Goal: Task Accomplishment & Management: Manage account settings

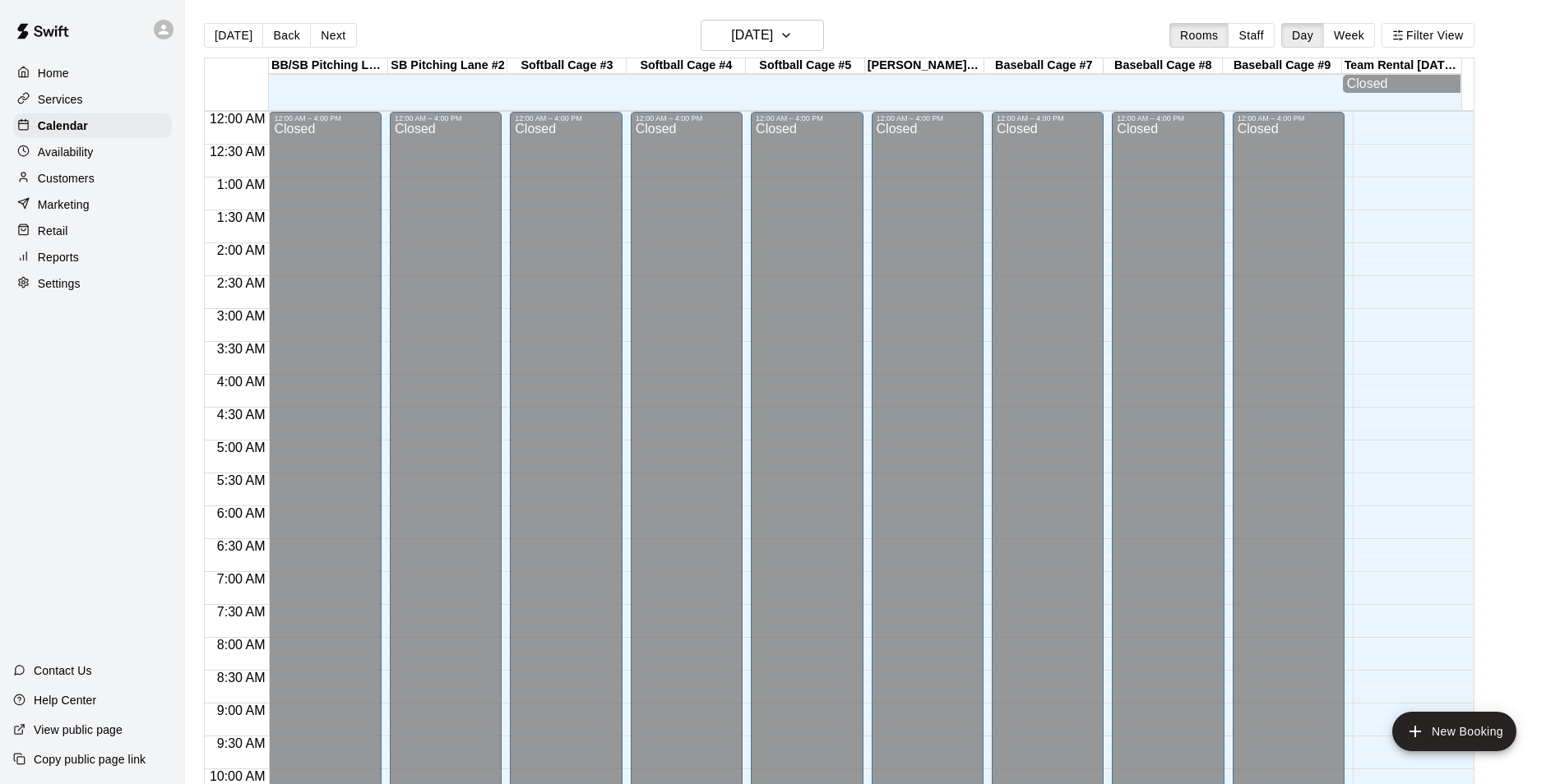
scroll to position [835, 0]
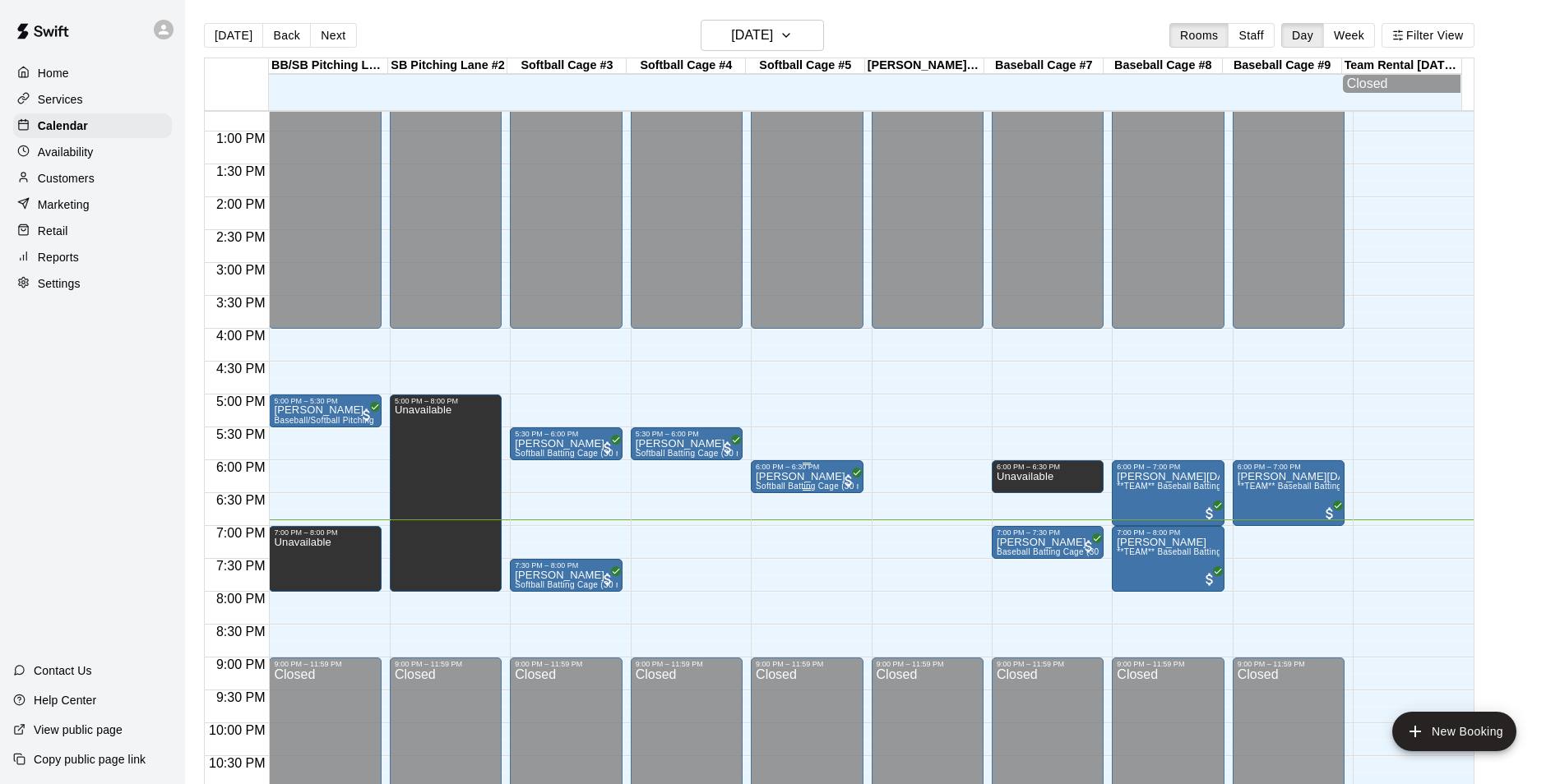
click at [815, 476] on p "[PERSON_NAME]" at bounding box center [807, 476] width 102 height 0
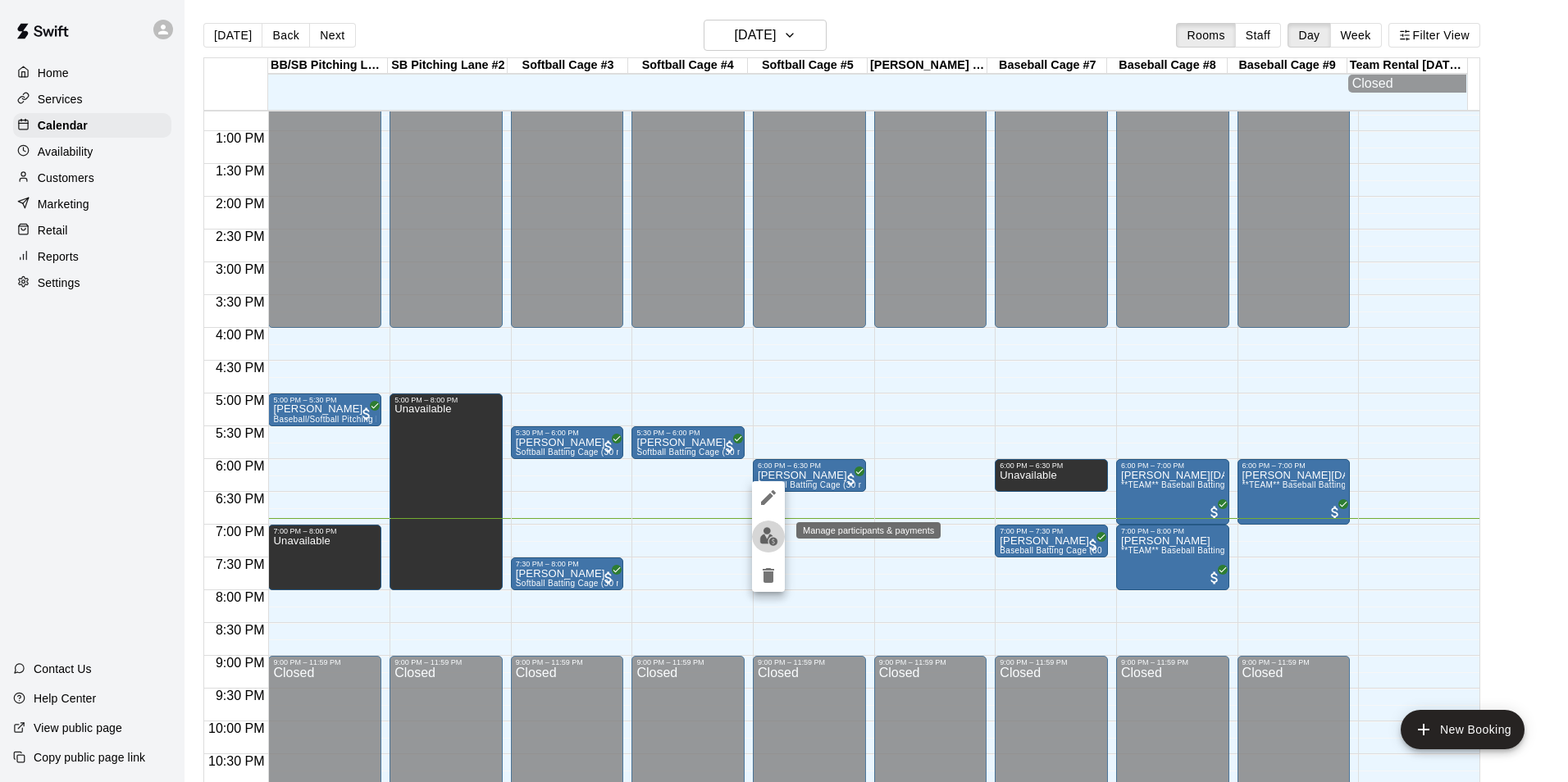
click at [773, 536] on img "edit" at bounding box center [769, 536] width 19 height 19
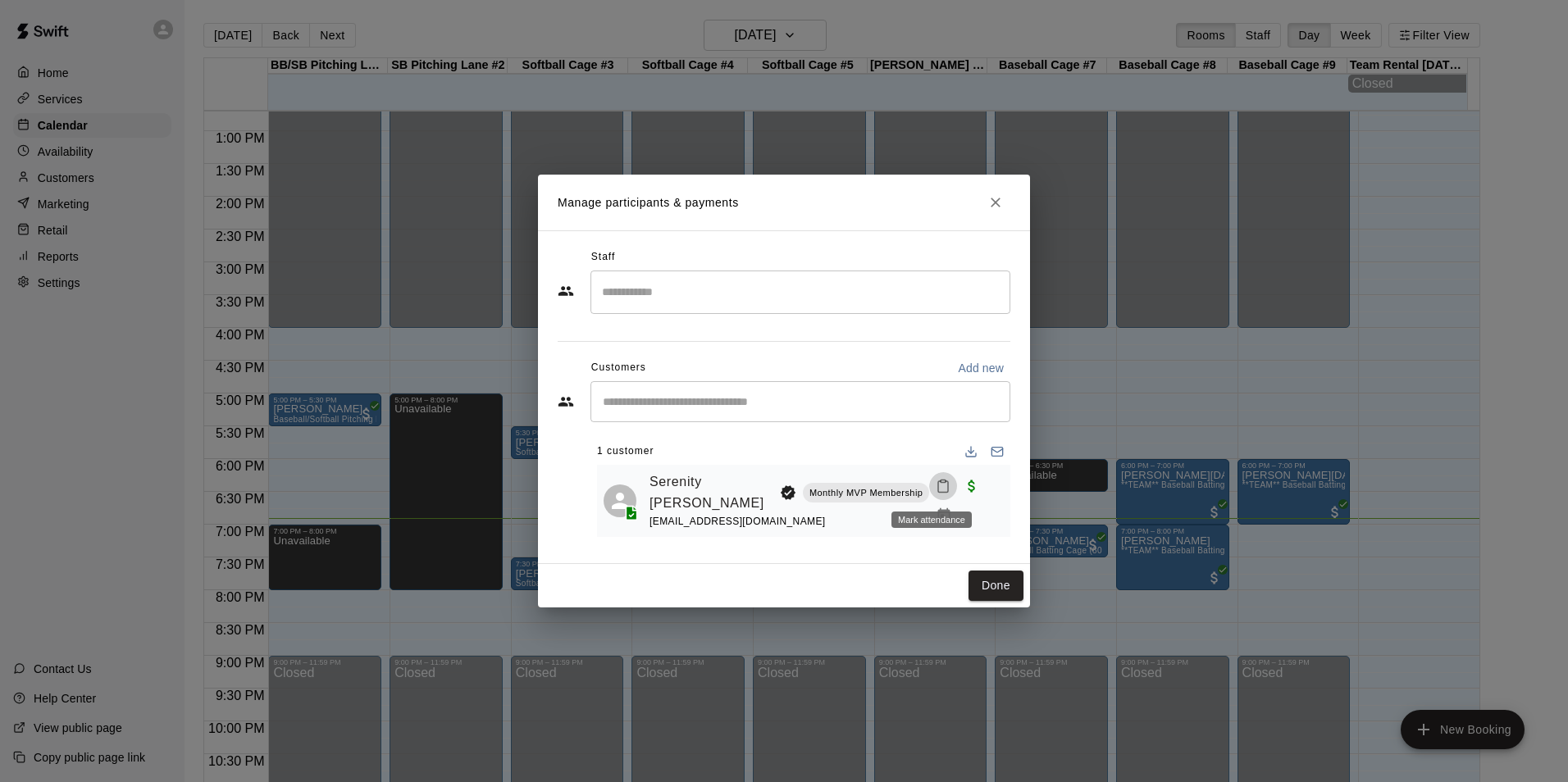
click at [935, 490] on icon "Mark attendance" at bounding box center [943, 486] width 15 height 15
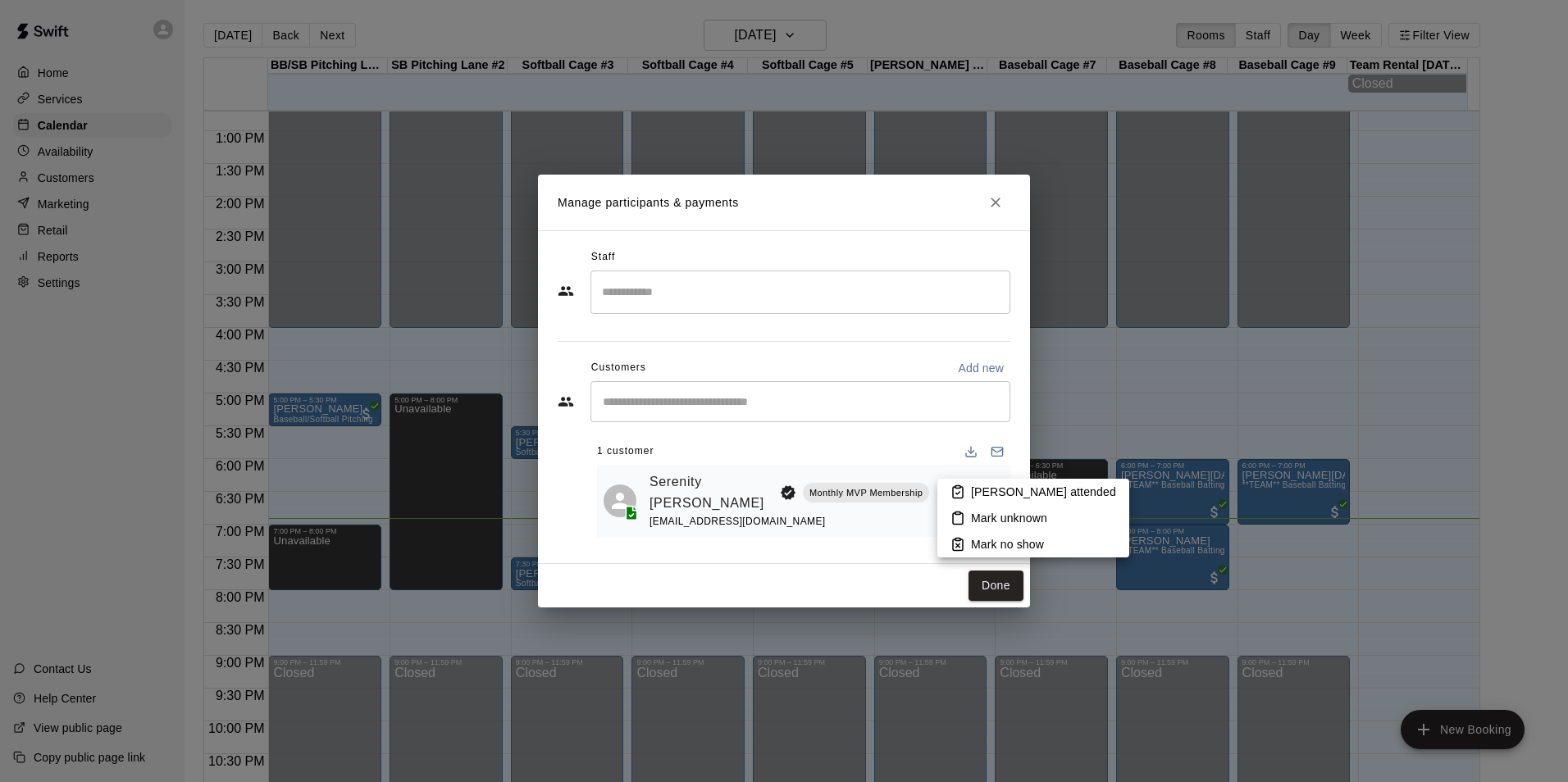
click at [983, 493] on p "Mark attended" at bounding box center [1044, 491] width 145 height 16
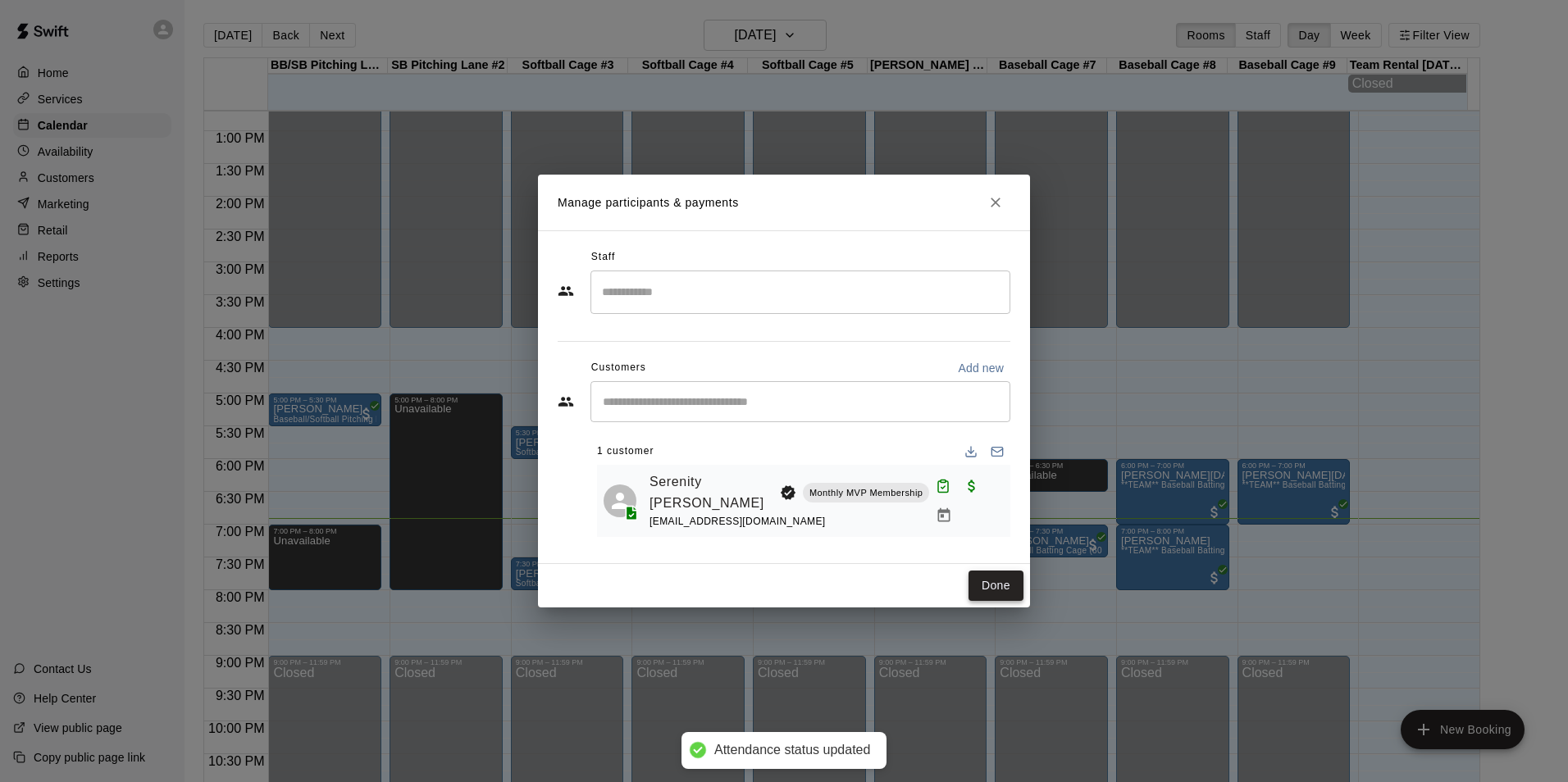
click at [998, 586] on button "Done" at bounding box center [996, 586] width 55 height 30
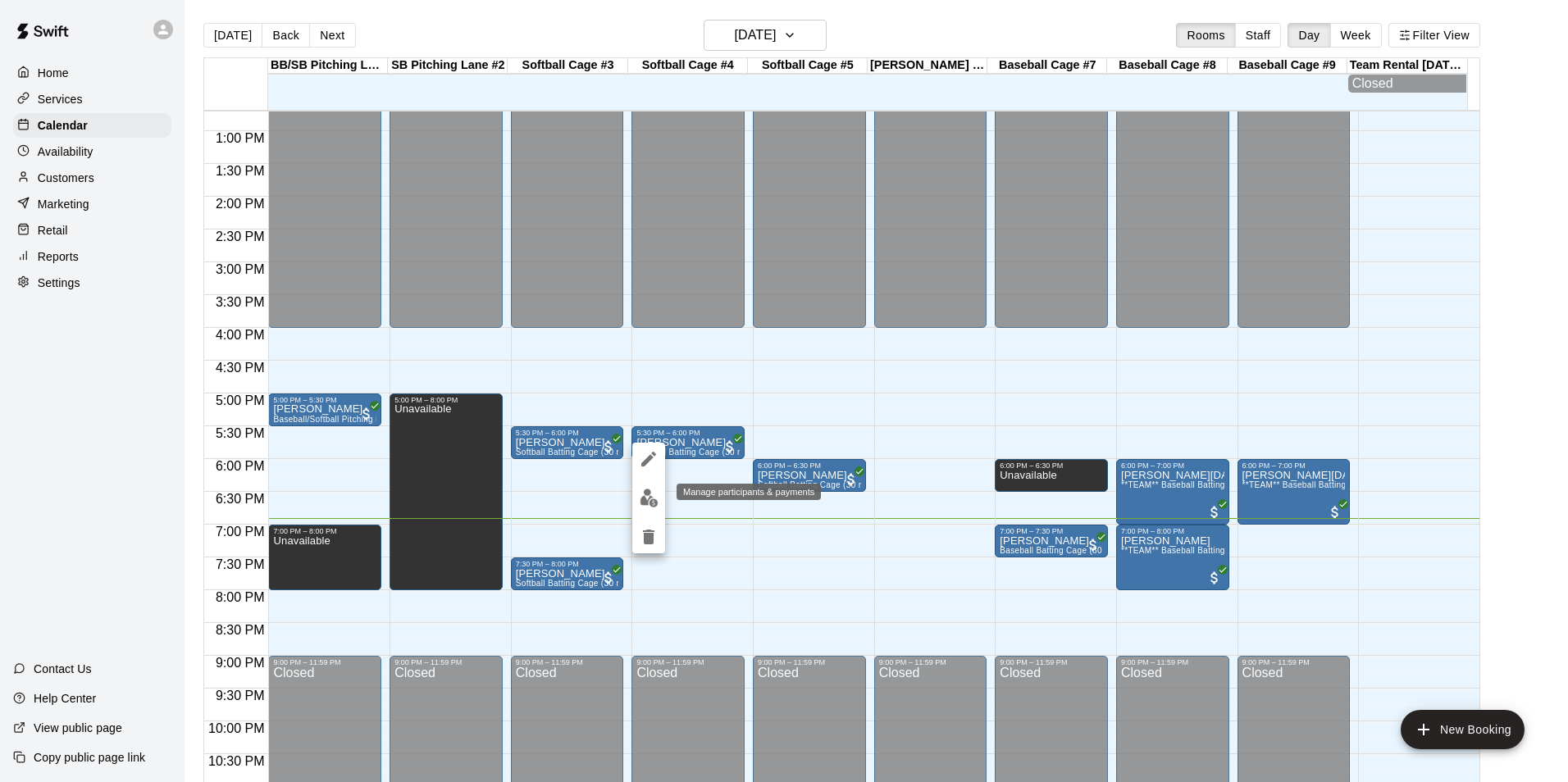
click at [652, 498] on img "edit" at bounding box center [649, 498] width 19 height 19
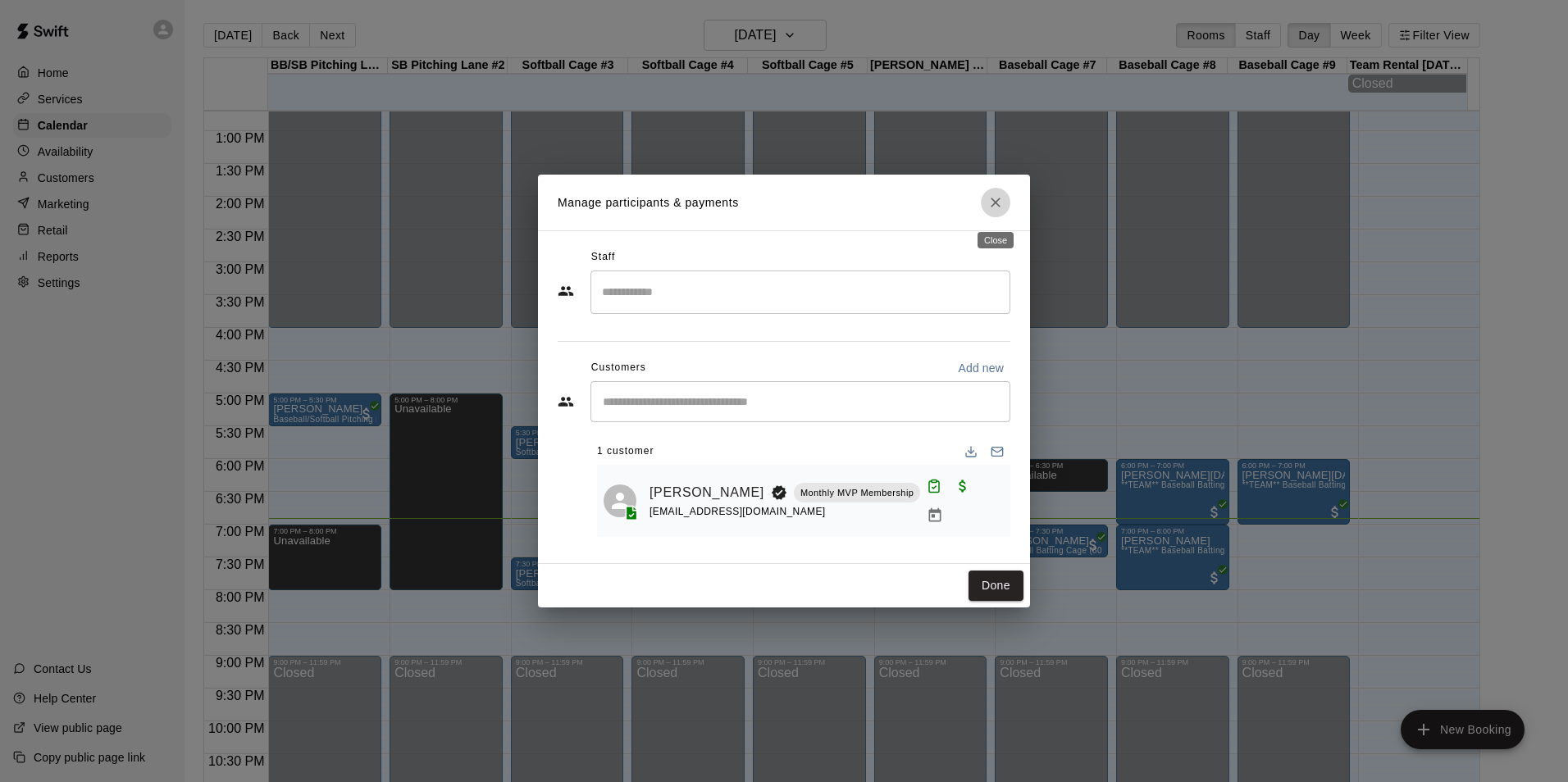
click at [990, 205] on icon "Close" at bounding box center [995, 202] width 16 height 16
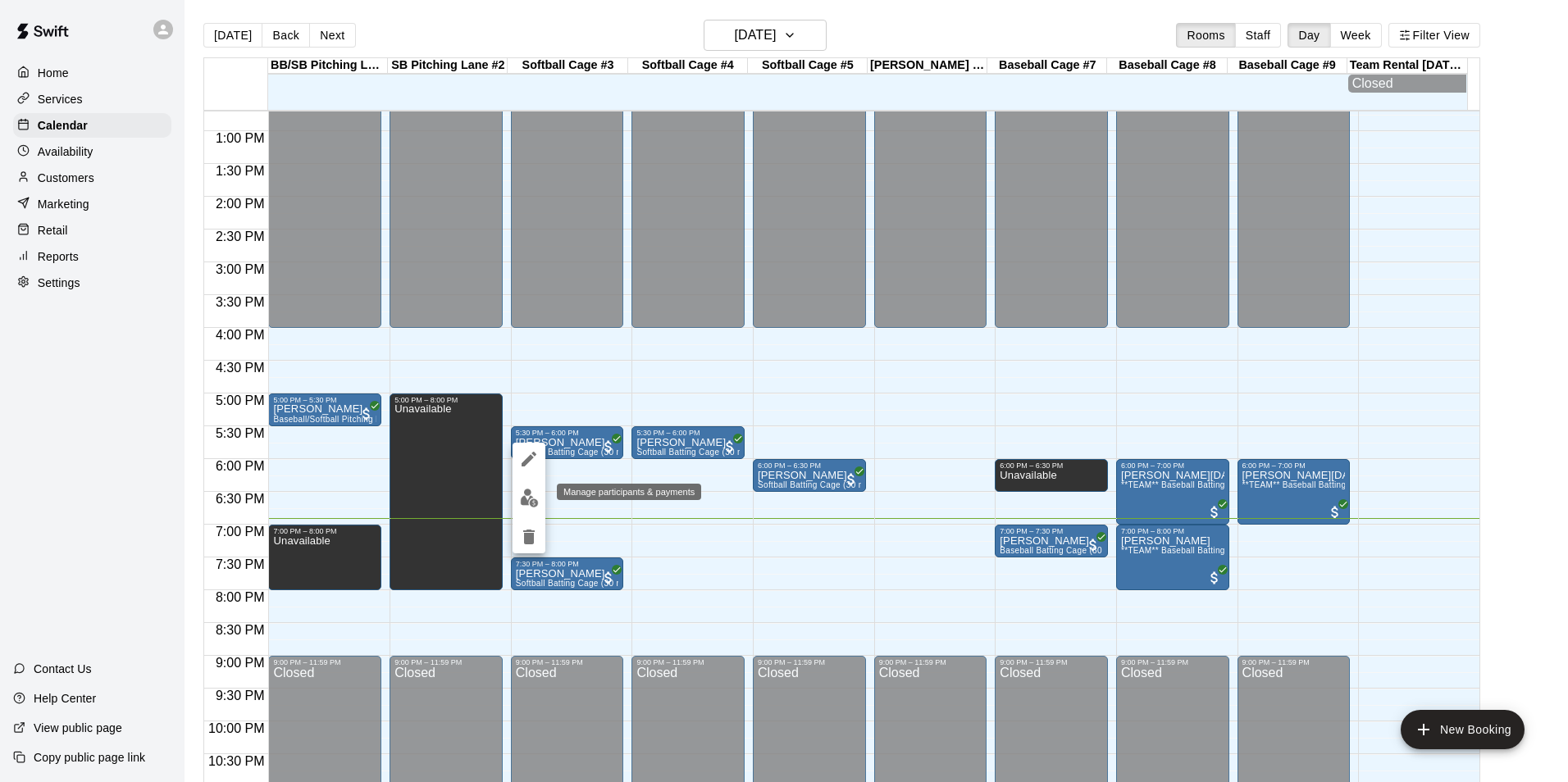
click at [532, 502] on img "edit" at bounding box center [529, 498] width 19 height 19
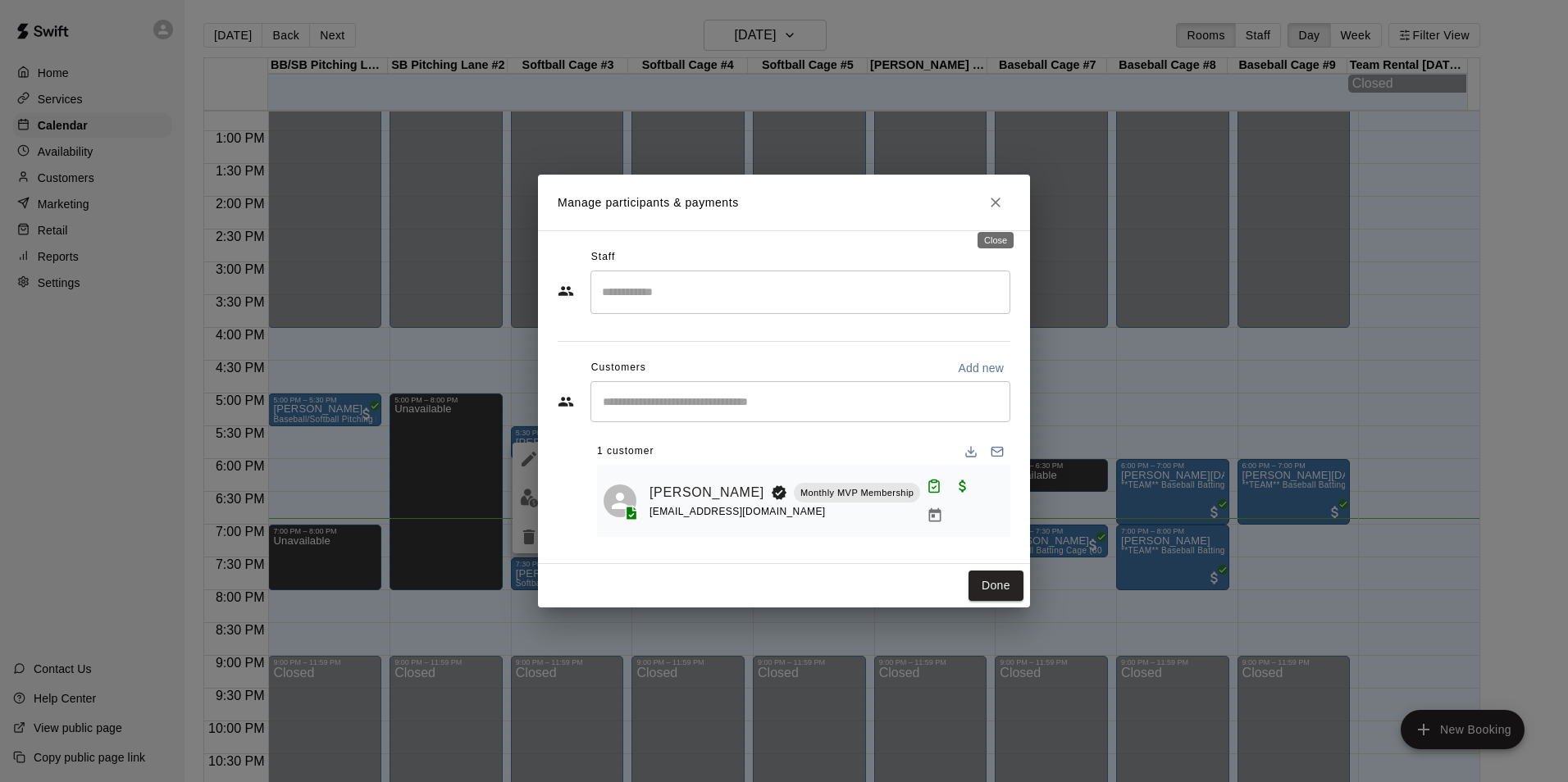
click at [995, 204] on icon "Close" at bounding box center [996, 202] width 9 height 9
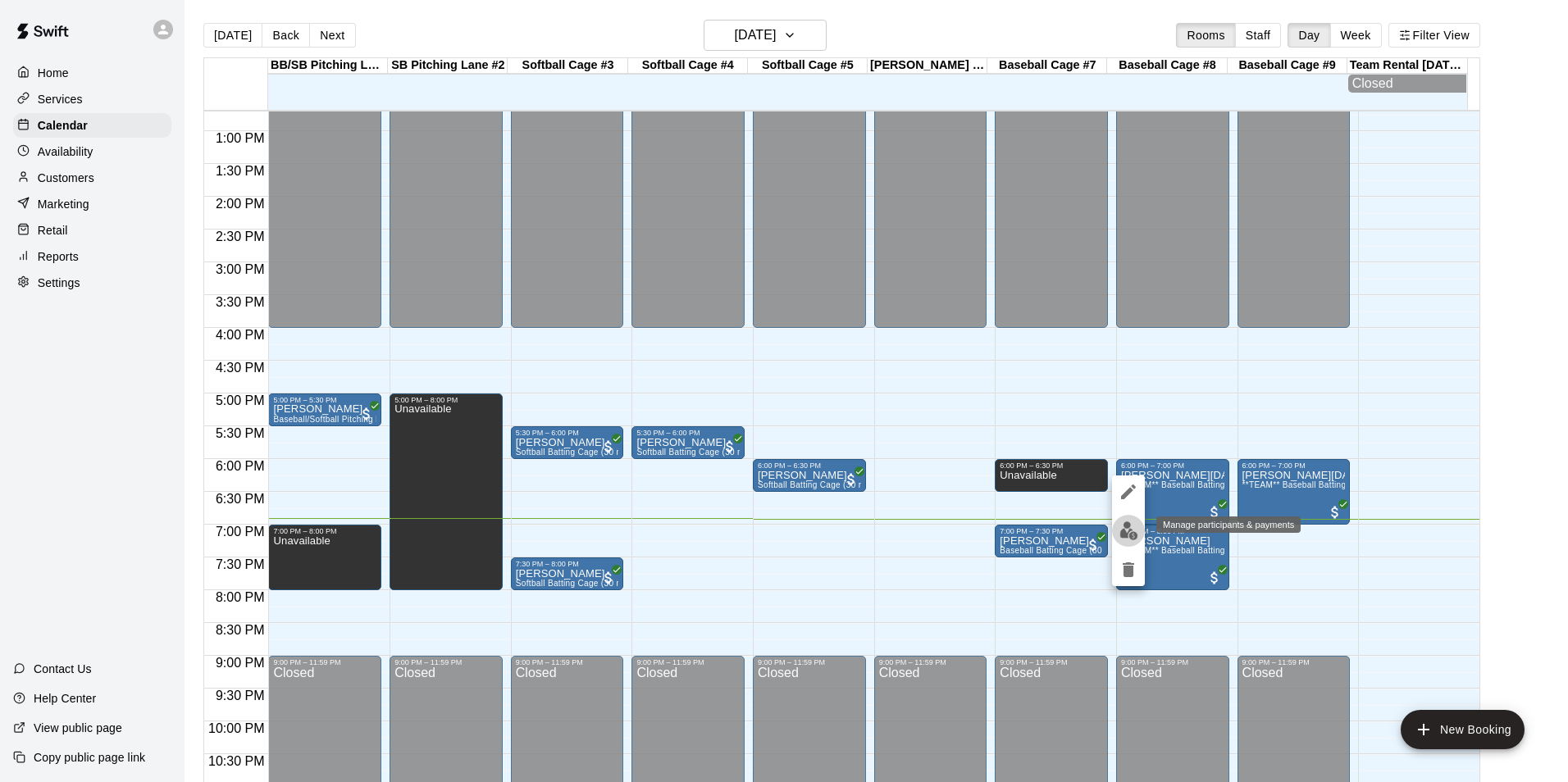
click at [1122, 525] on img "edit" at bounding box center [1129, 531] width 19 height 19
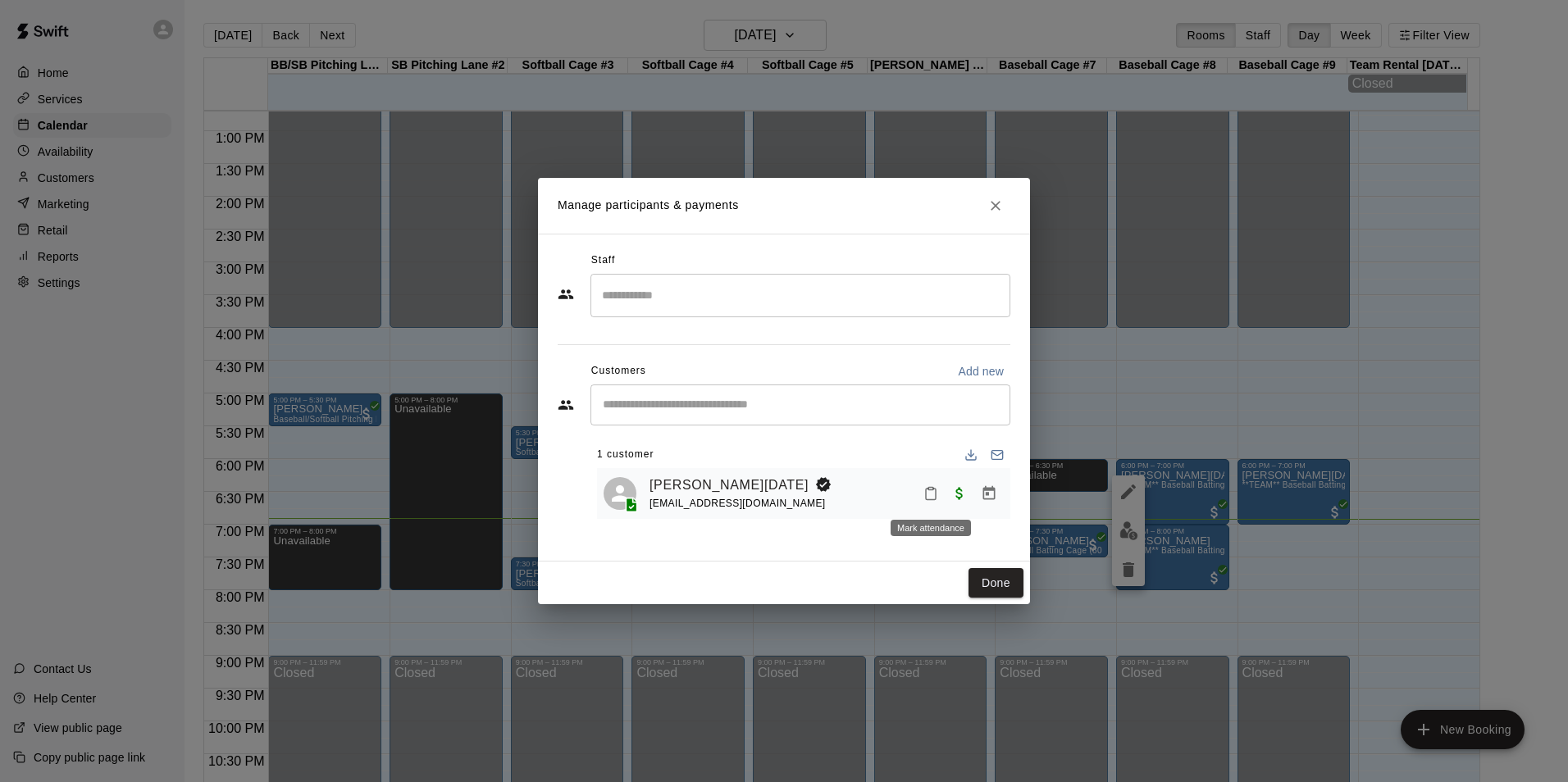
click at [928, 494] on icon "Mark attendance" at bounding box center [930, 494] width 15 height 15
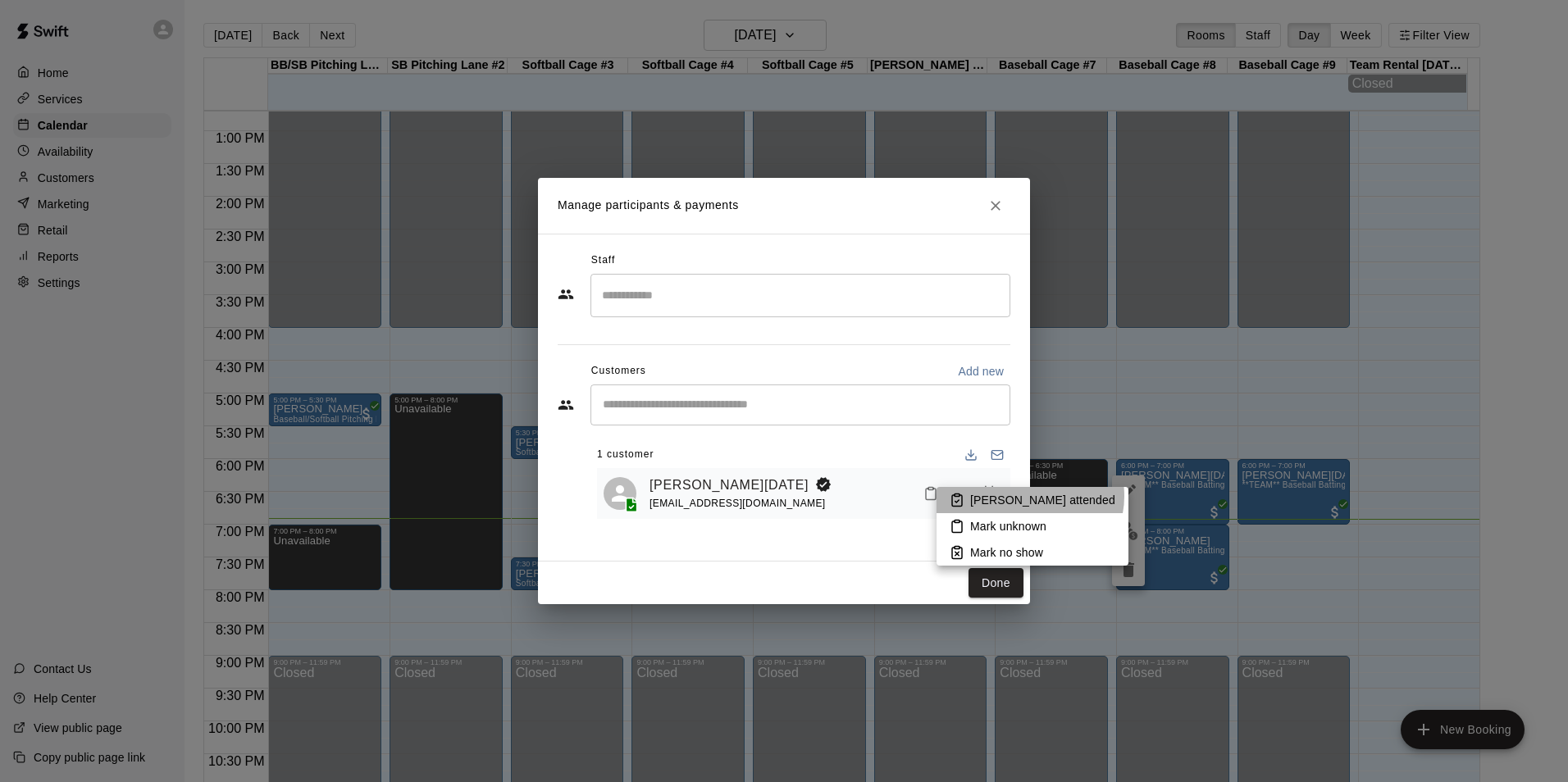
click at [1029, 496] on p "Mark attended" at bounding box center [1043, 500] width 145 height 16
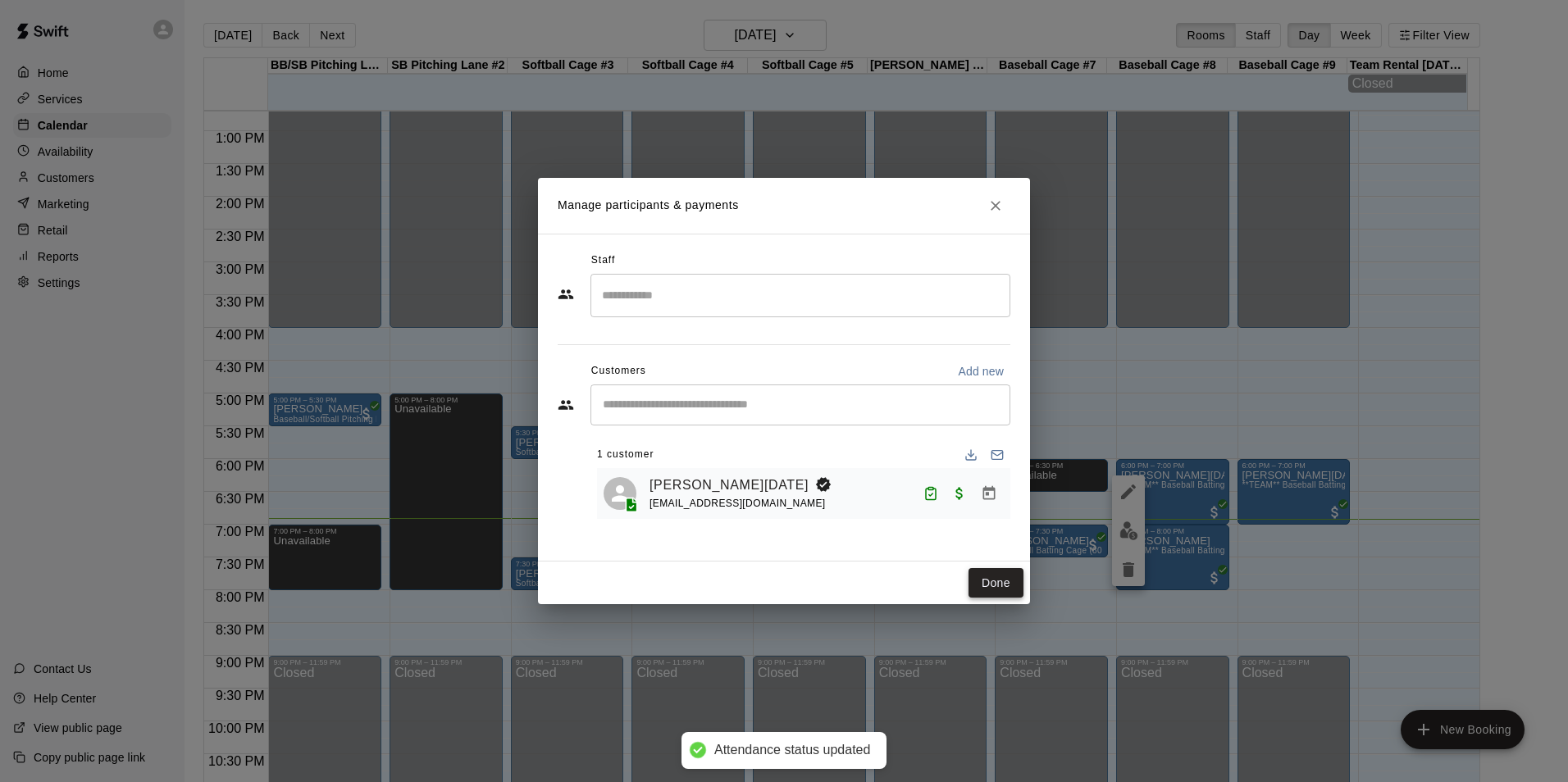
click at [1007, 577] on button "Done" at bounding box center [996, 584] width 55 height 30
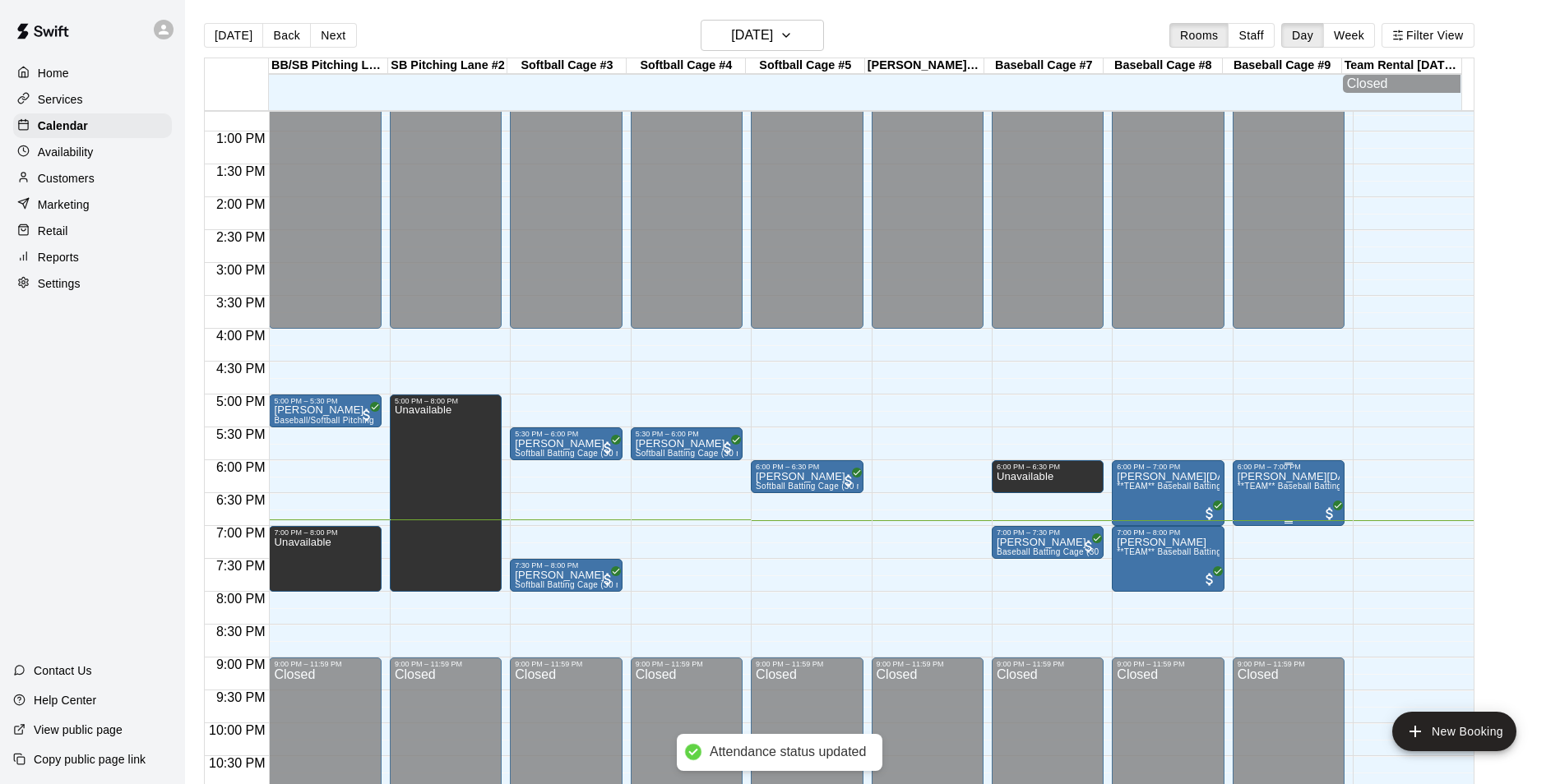
click at [1277, 476] on p "[PERSON_NAME][DATE]" at bounding box center [1288, 476] width 102 height 0
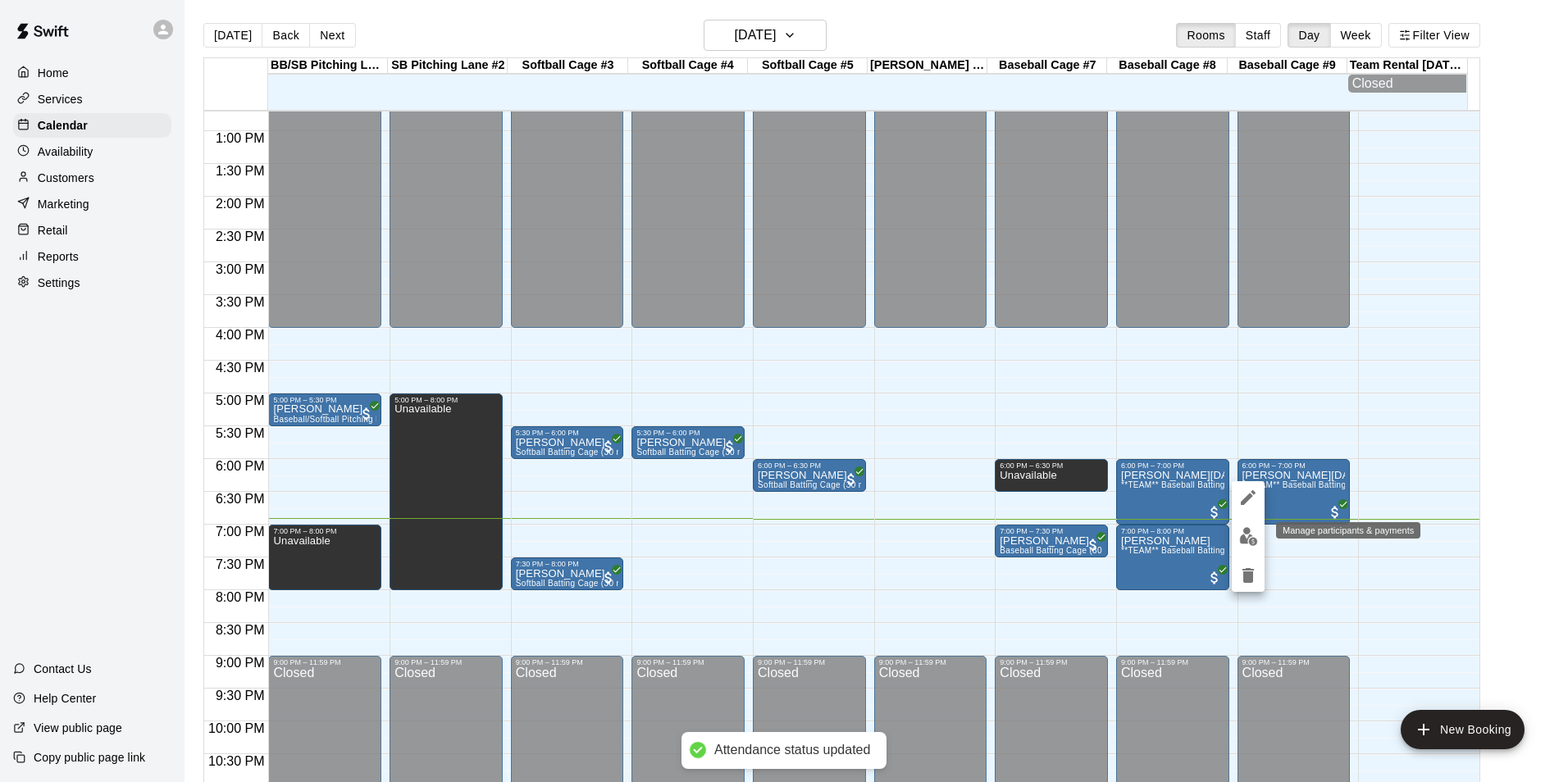
click at [1240, 536] on img "edit" at bounding box center [1249, 536] width 19 height 19
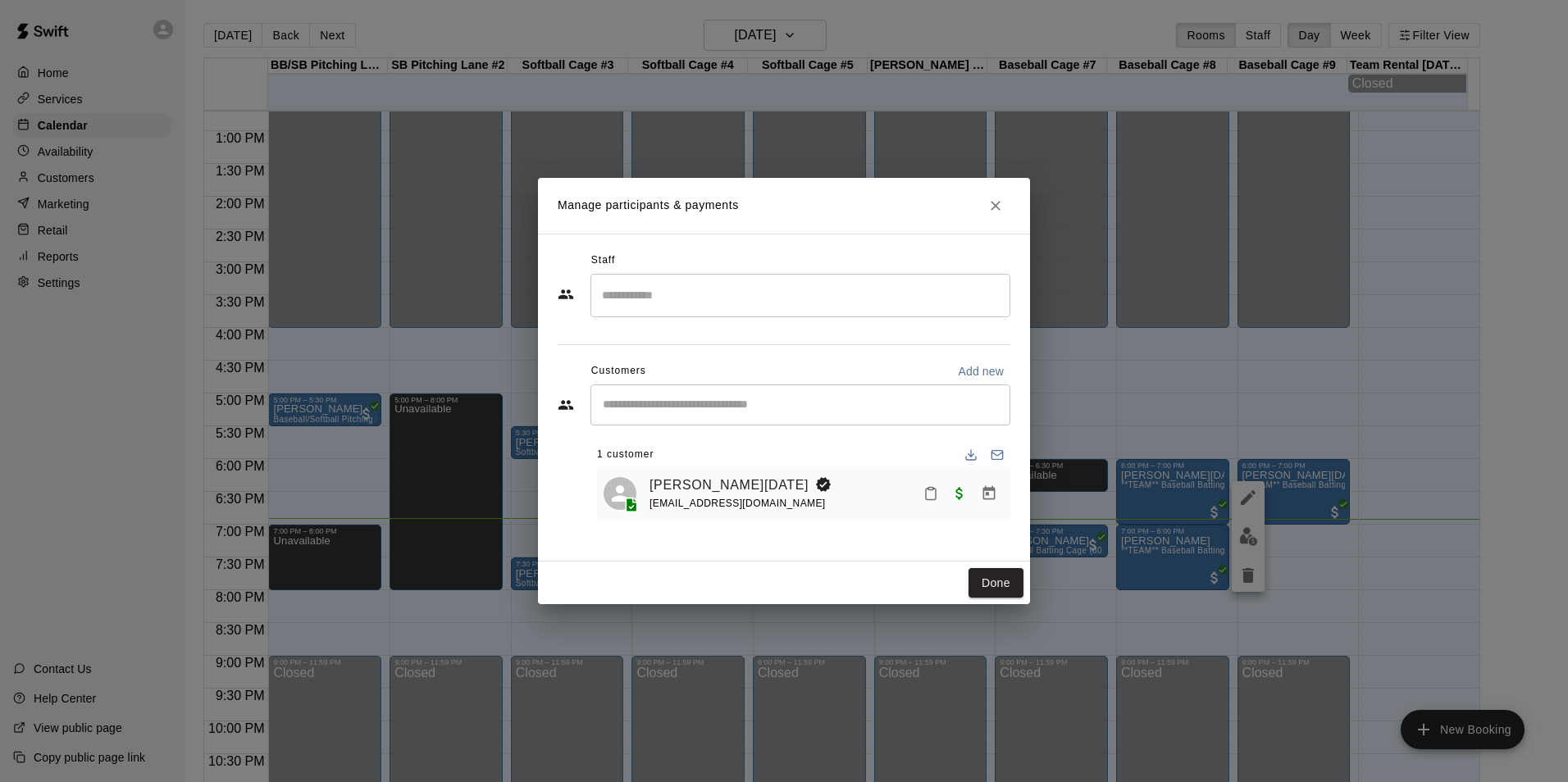
click at [934, 497] on icon "Mark attendance" at bounding box center [930, 494] width 15 height 15
click at [1034, 495] on p "Mark attended" at bounding box center [1043, 500] width 145 height 16
click at [1000, 577] on button "Done" at bounding box center [996, 584] width 55 height 30
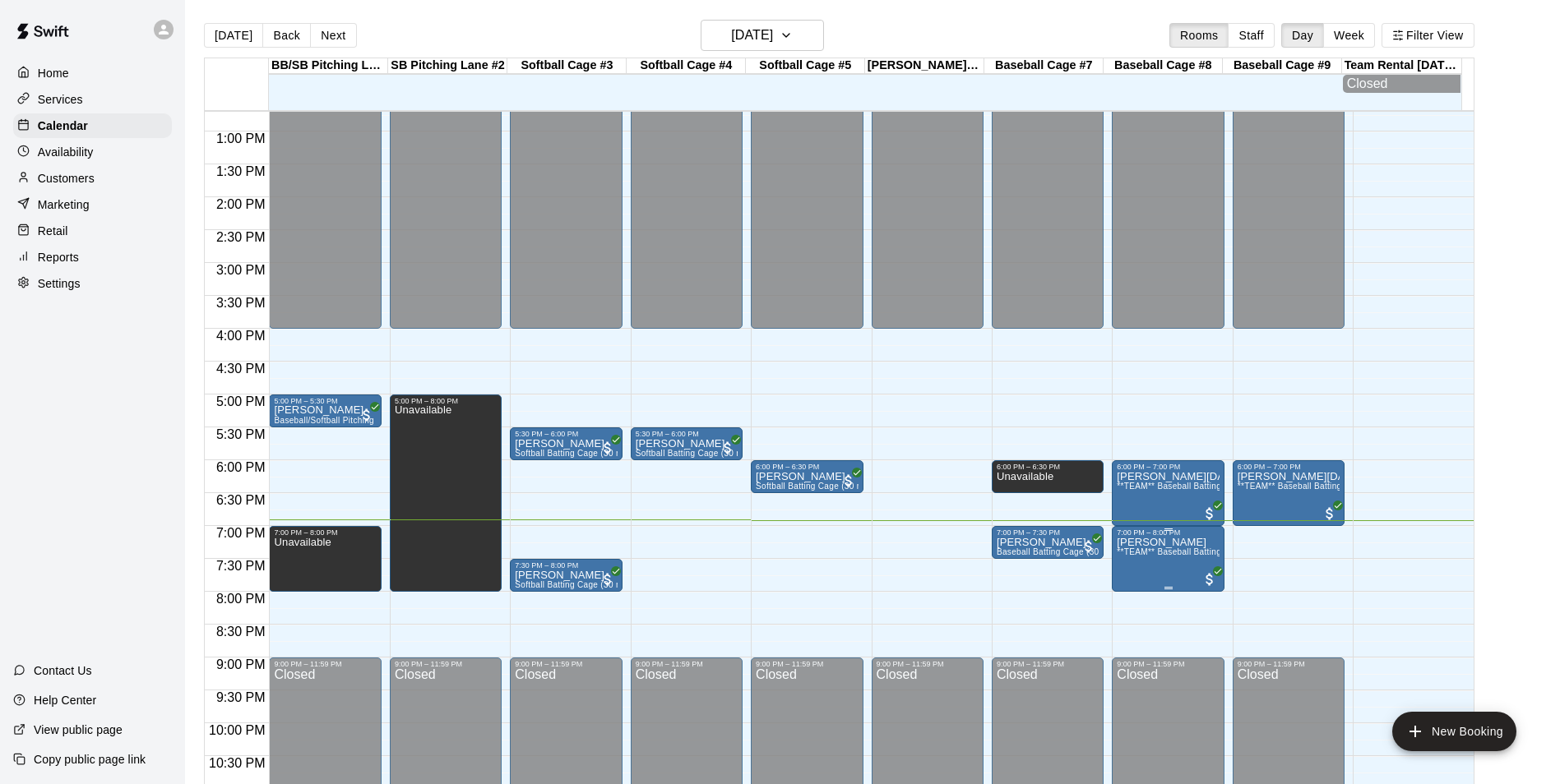
click at [1193, 557] on span "**TEAM** Baseball Batting Cage (1 Hour)" at bounding box center [1198, 552] width 163 height 9
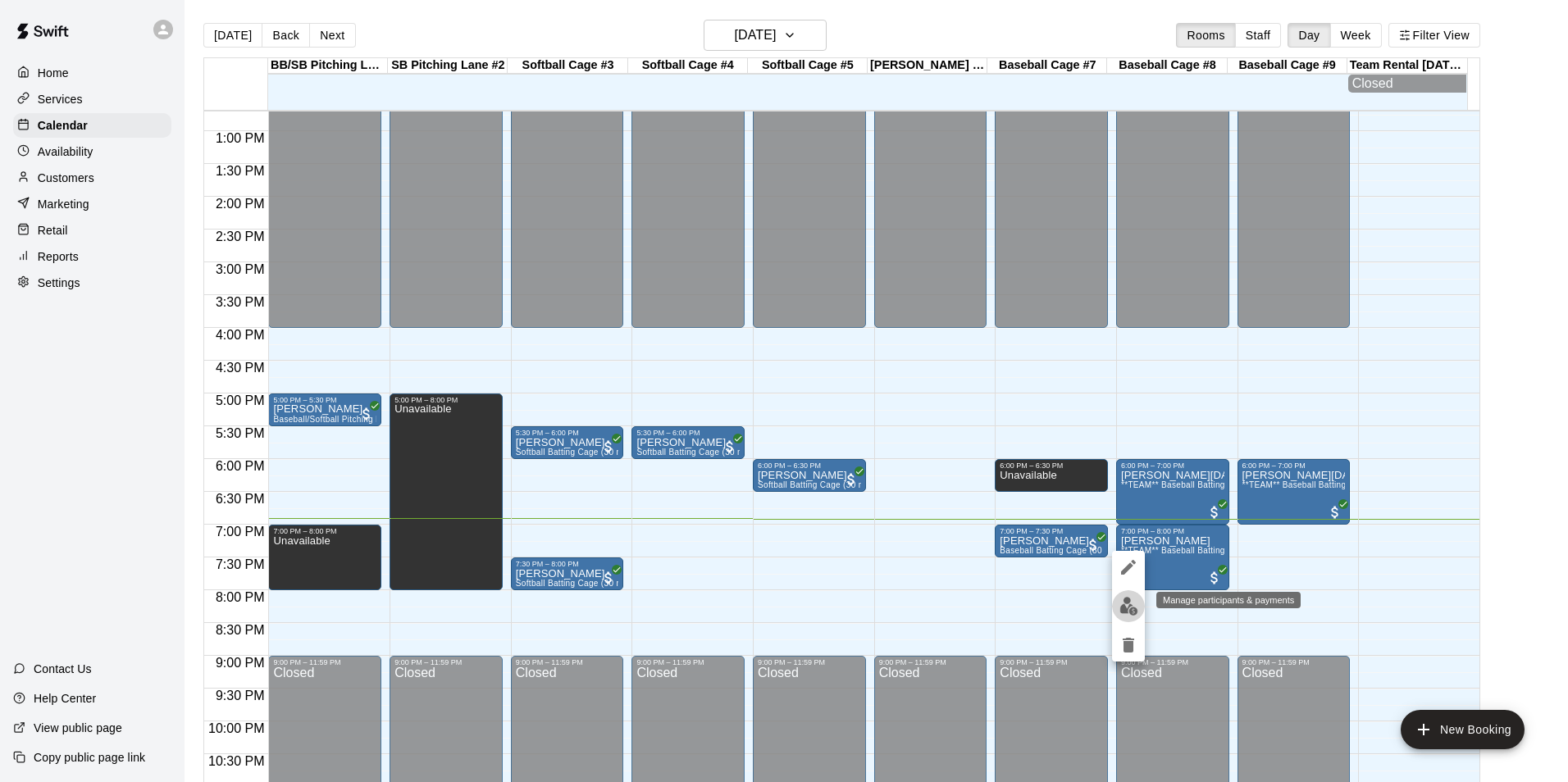
click at [1129, 606] on img "edit" at bounding box center [1129, 606] width 19 height 19
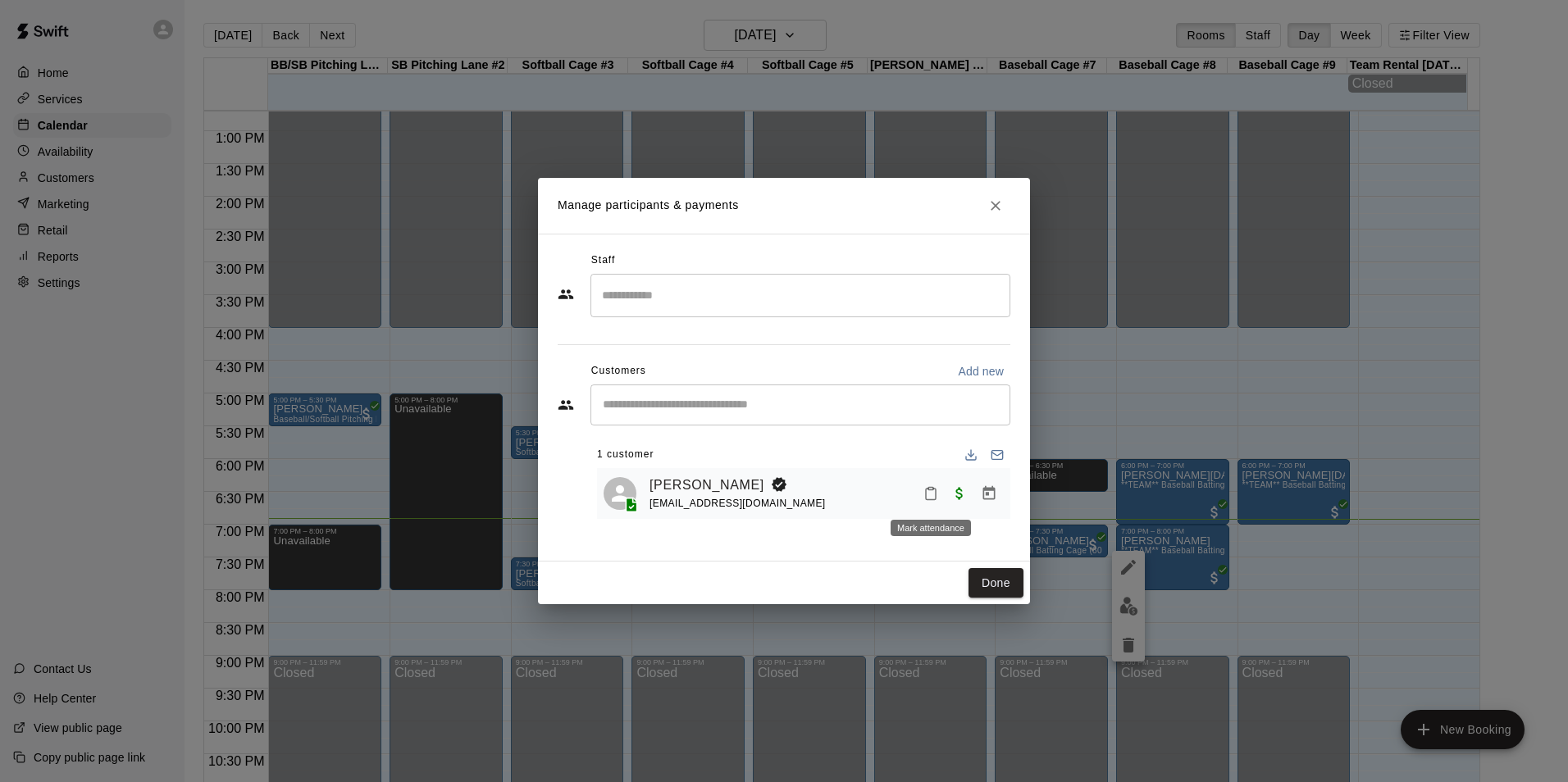
click at [929, 499] on icon "Mark attendance" at bounding box center [930, 494] width 15 height 15
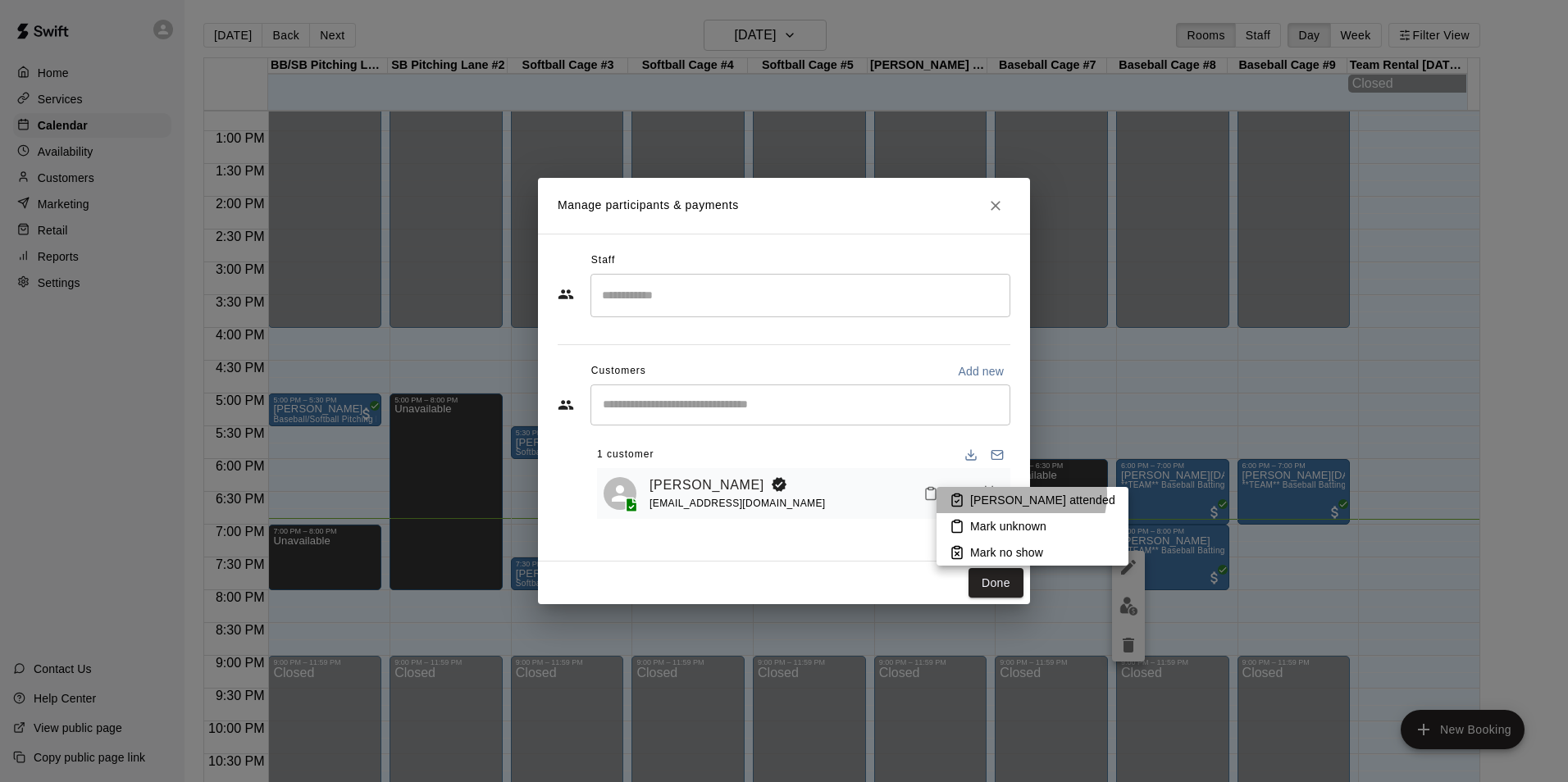
click at [1020, 494] on p "Mark attended" at bounding box center [1043, 500] width 145 height 16
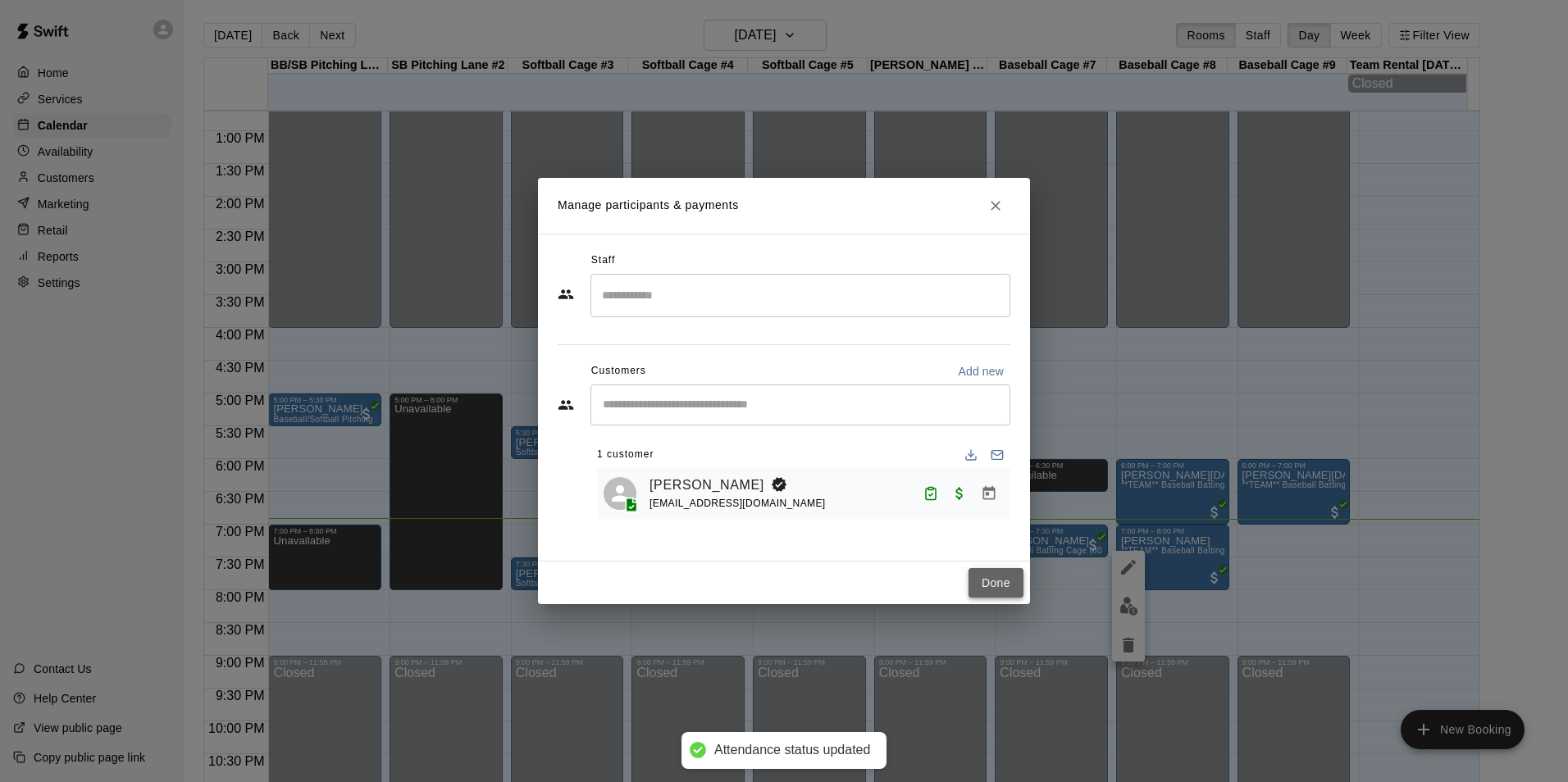
click at [995, 580] on button "Done" at bounding box center [996, 584] width 55 height 30
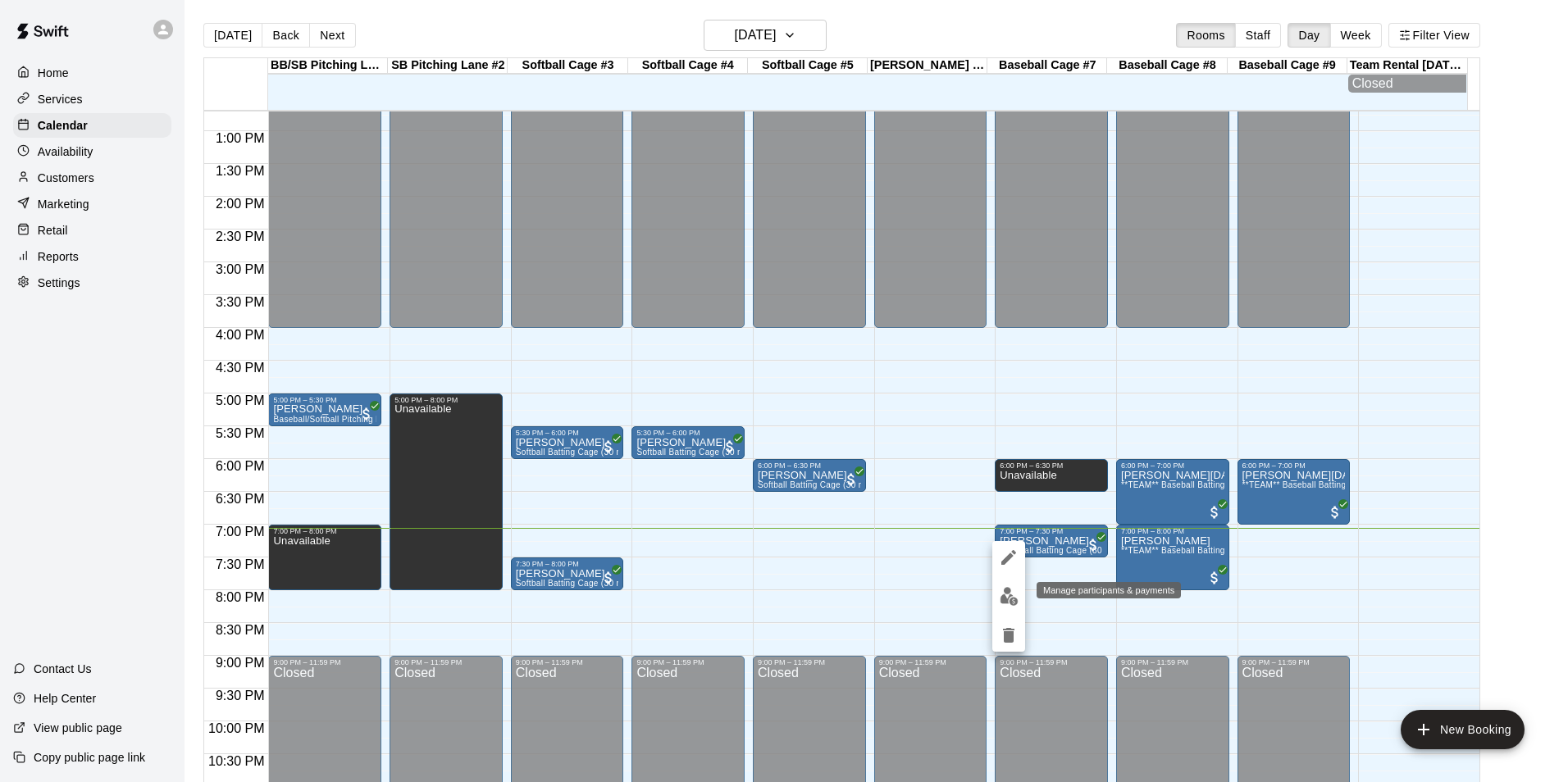
click at [1008, 597] on img "edit" at bounding box center [1009, 597] width 19 height 19
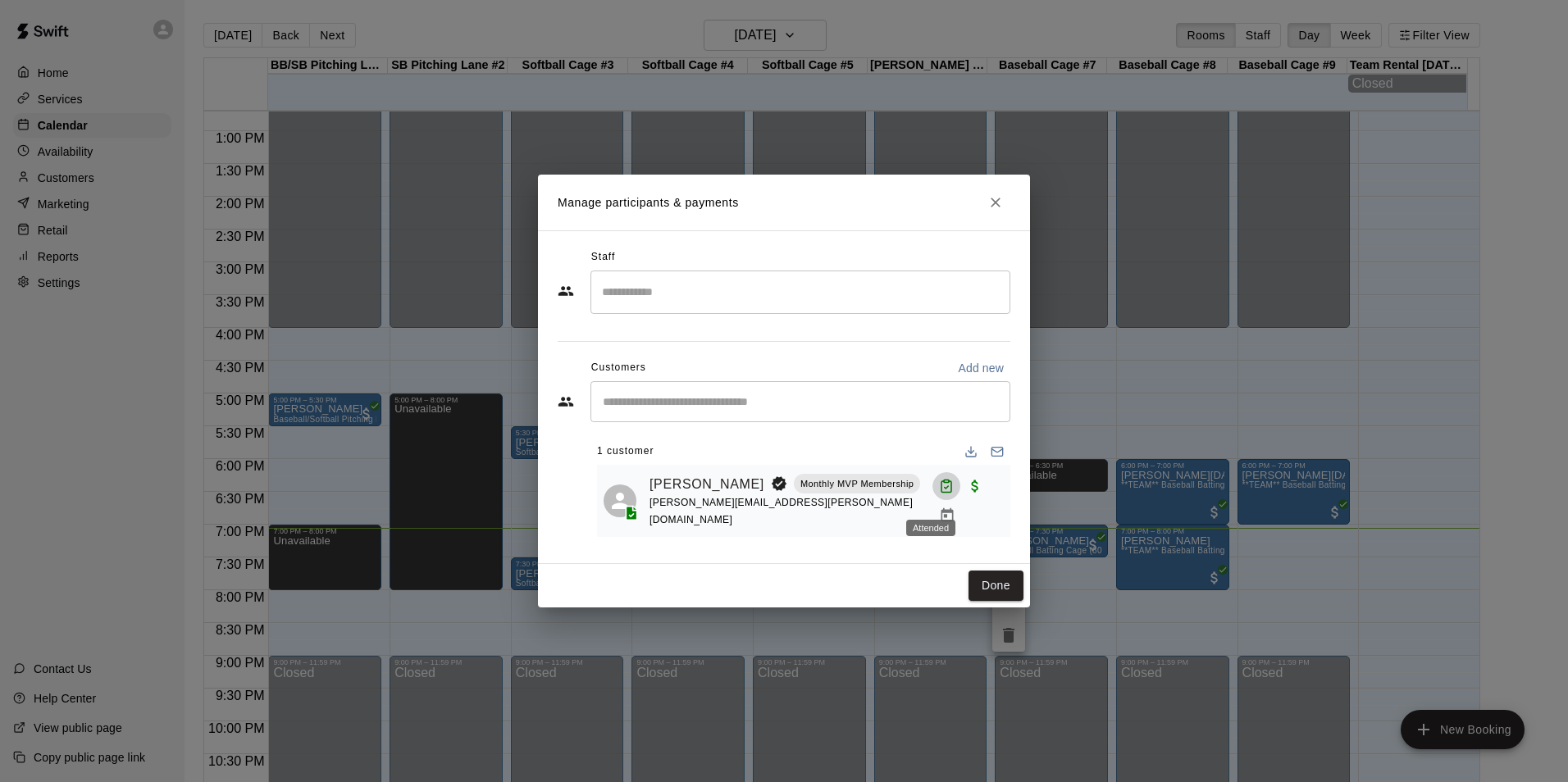
click at [939, 494] on icon "Attended" at bounding box center [946, 486] width 15 height 15
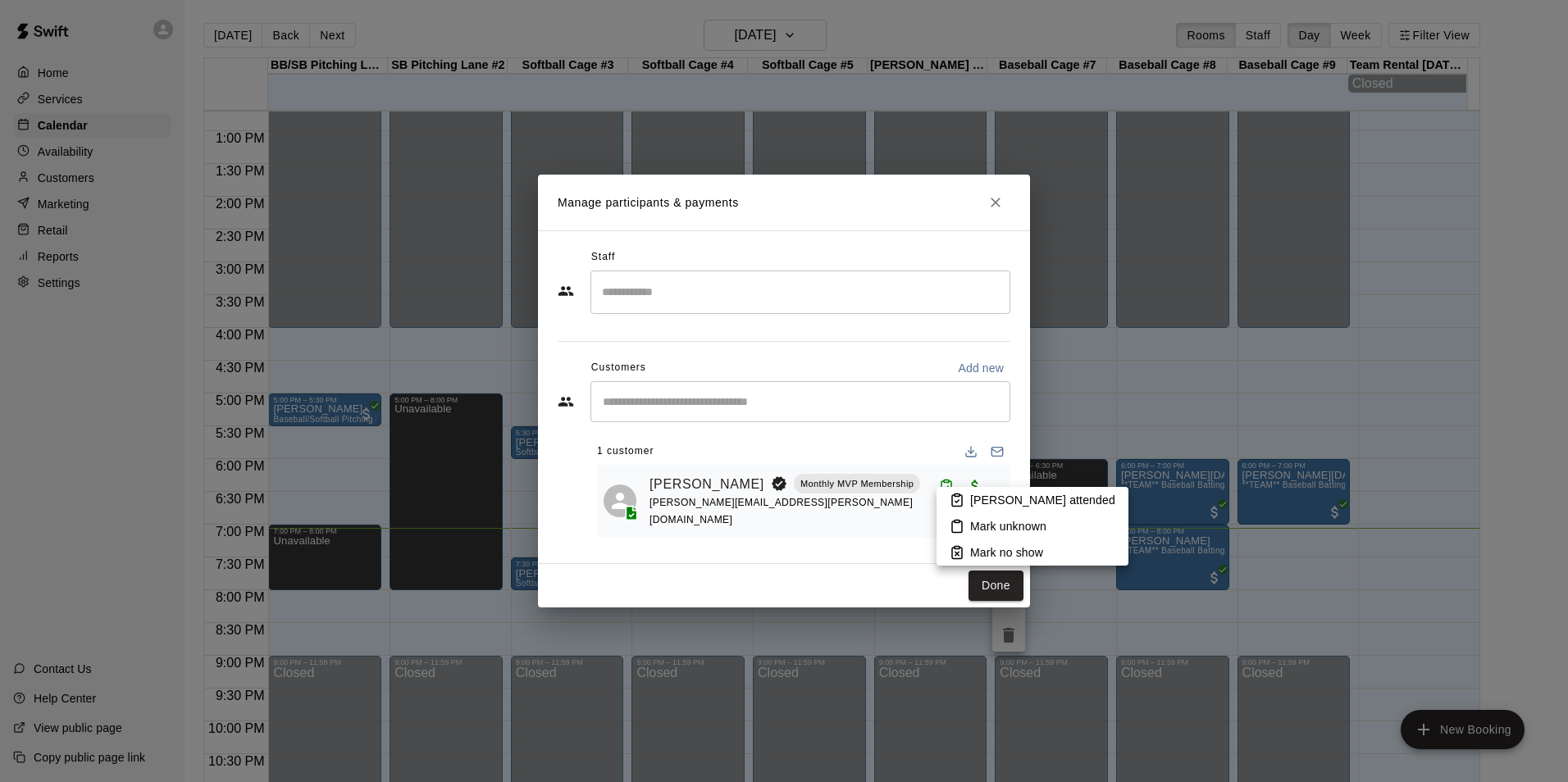
click at [874, 569] on div at bounding box center [784, 391] width 1568 height 782
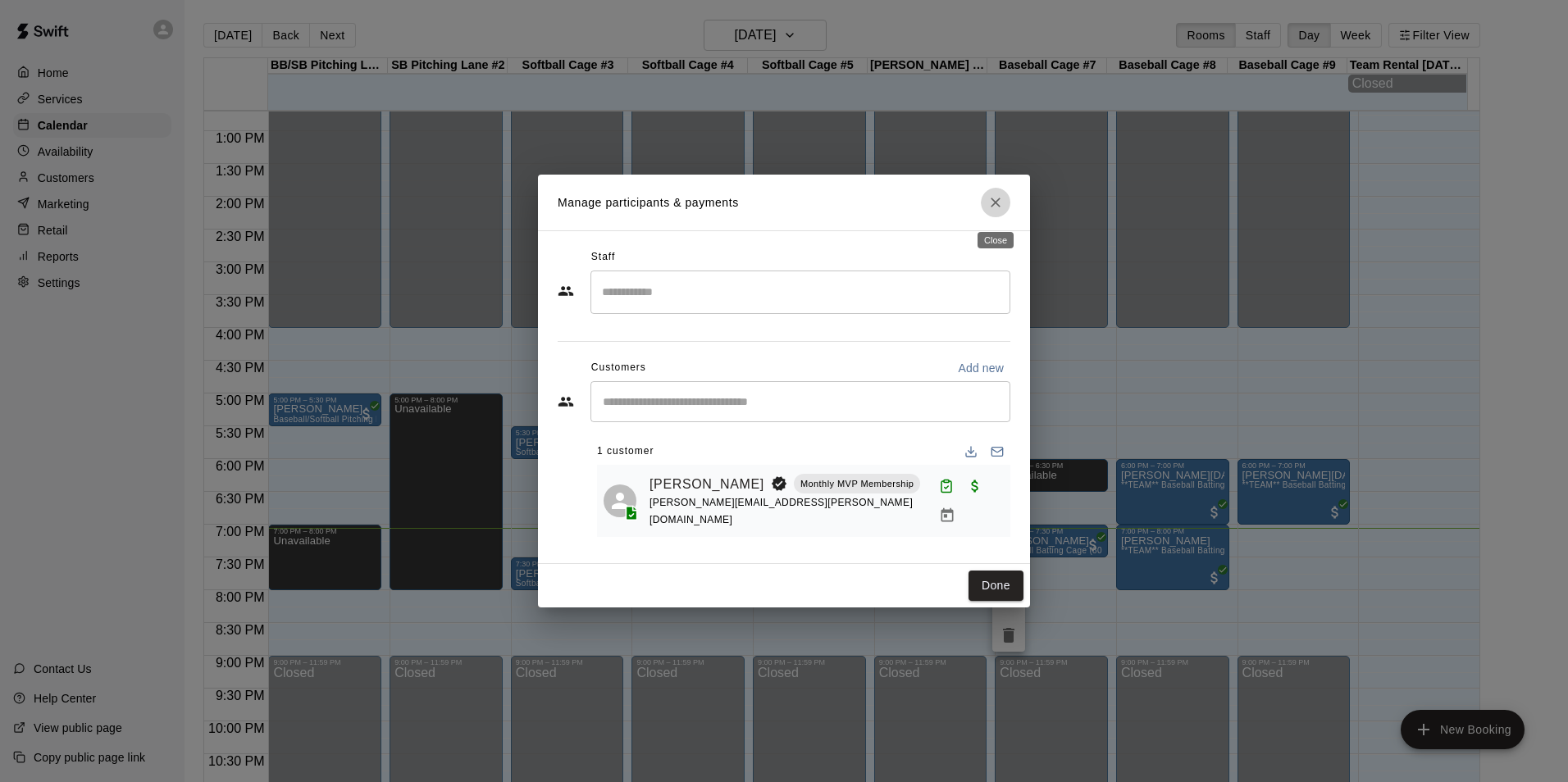
click at [981, 208] on button "Close" at bounding box center [995, 202] width 29 height 29
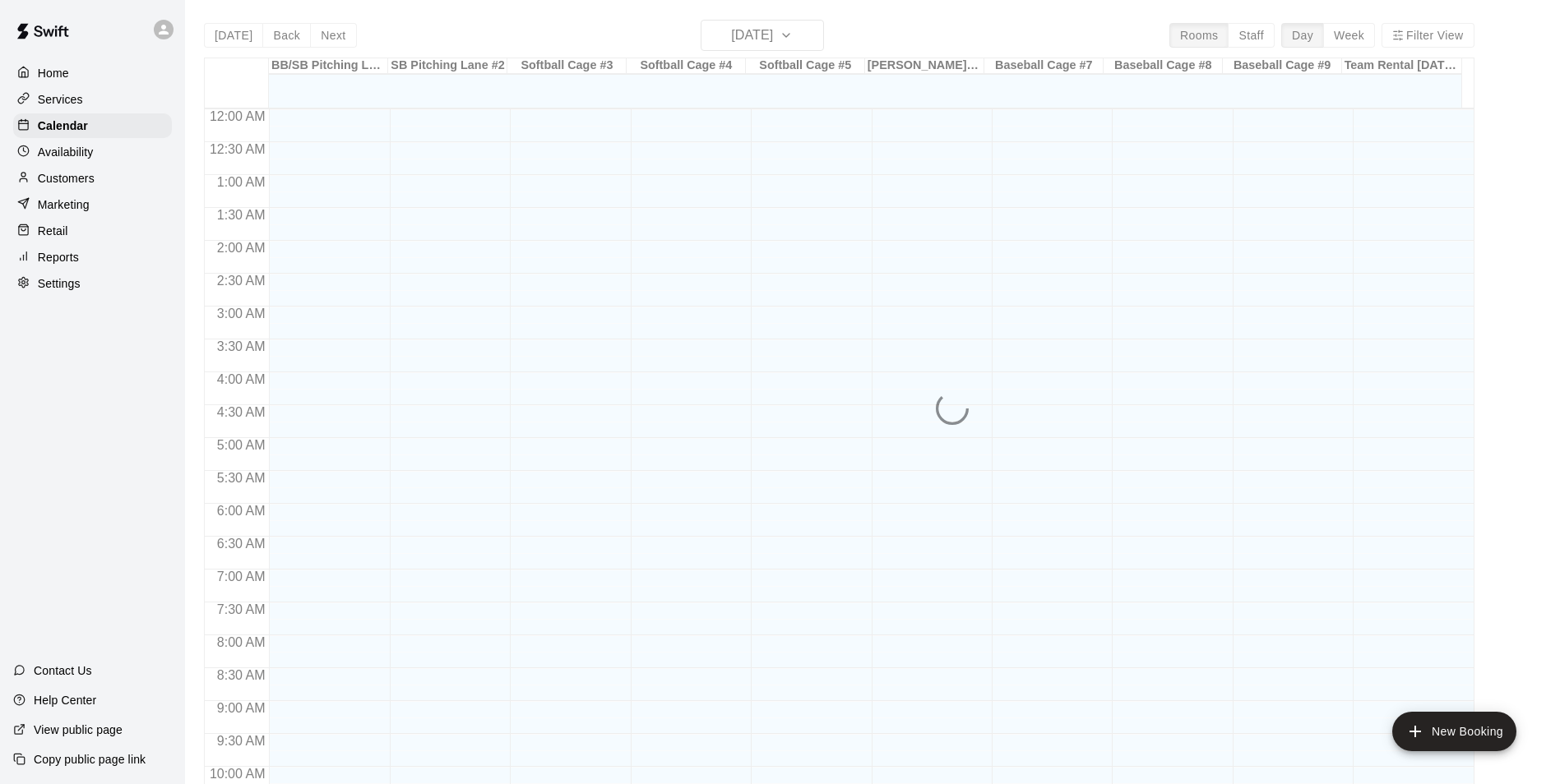
scroll to position [835, 0]
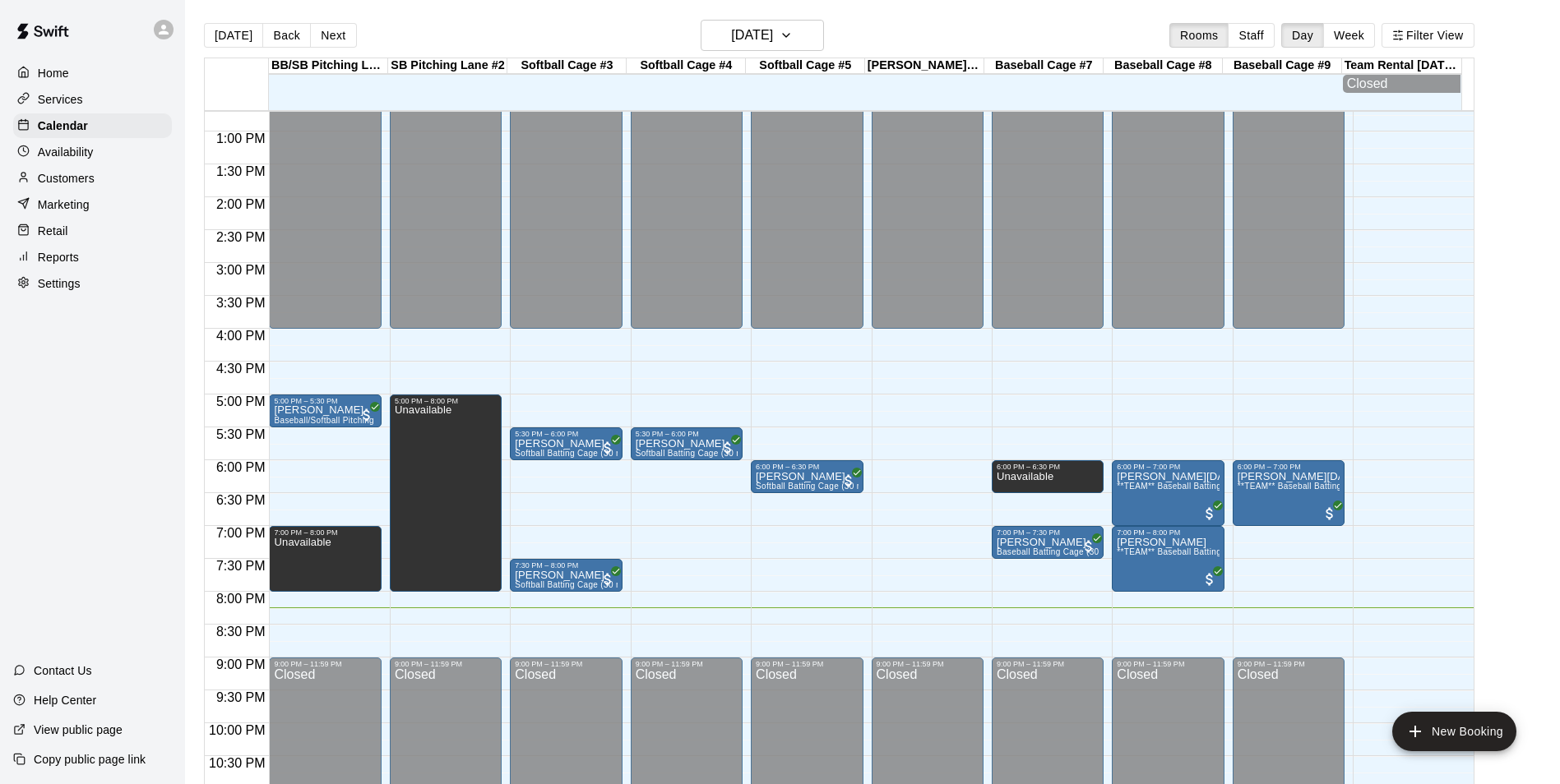
click at [372, 635] on div "12:00 AM – 4:00 PM Closed 5:00 PM – 5:30 PM [PERSON_NAME] Baseball/Softball Pit…" at bounding box center [325, 65] width 112 height 1578
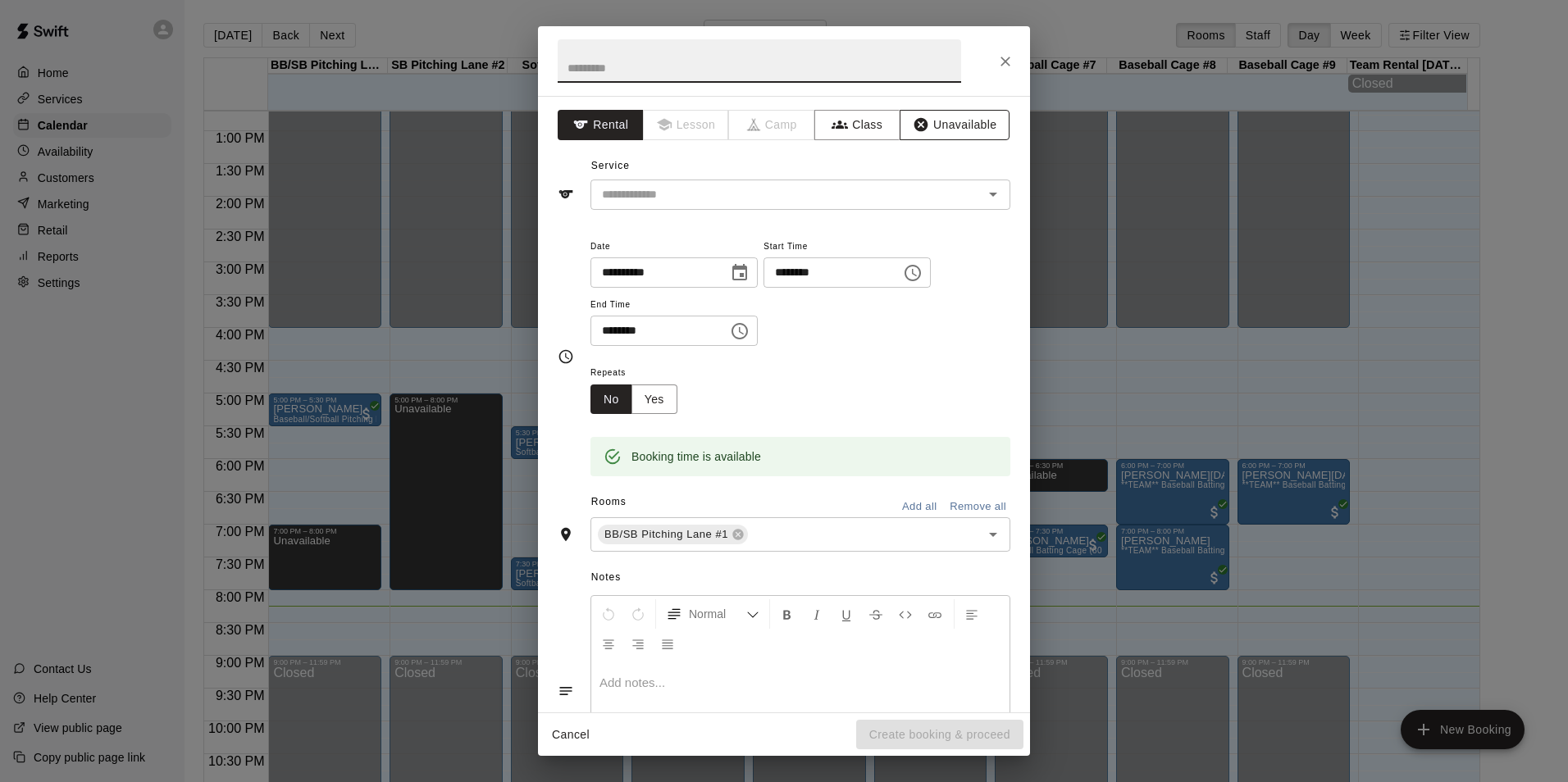
click at [954, 129] on button "Unavailable" at bounding box center [954, 125] width 110 height 30
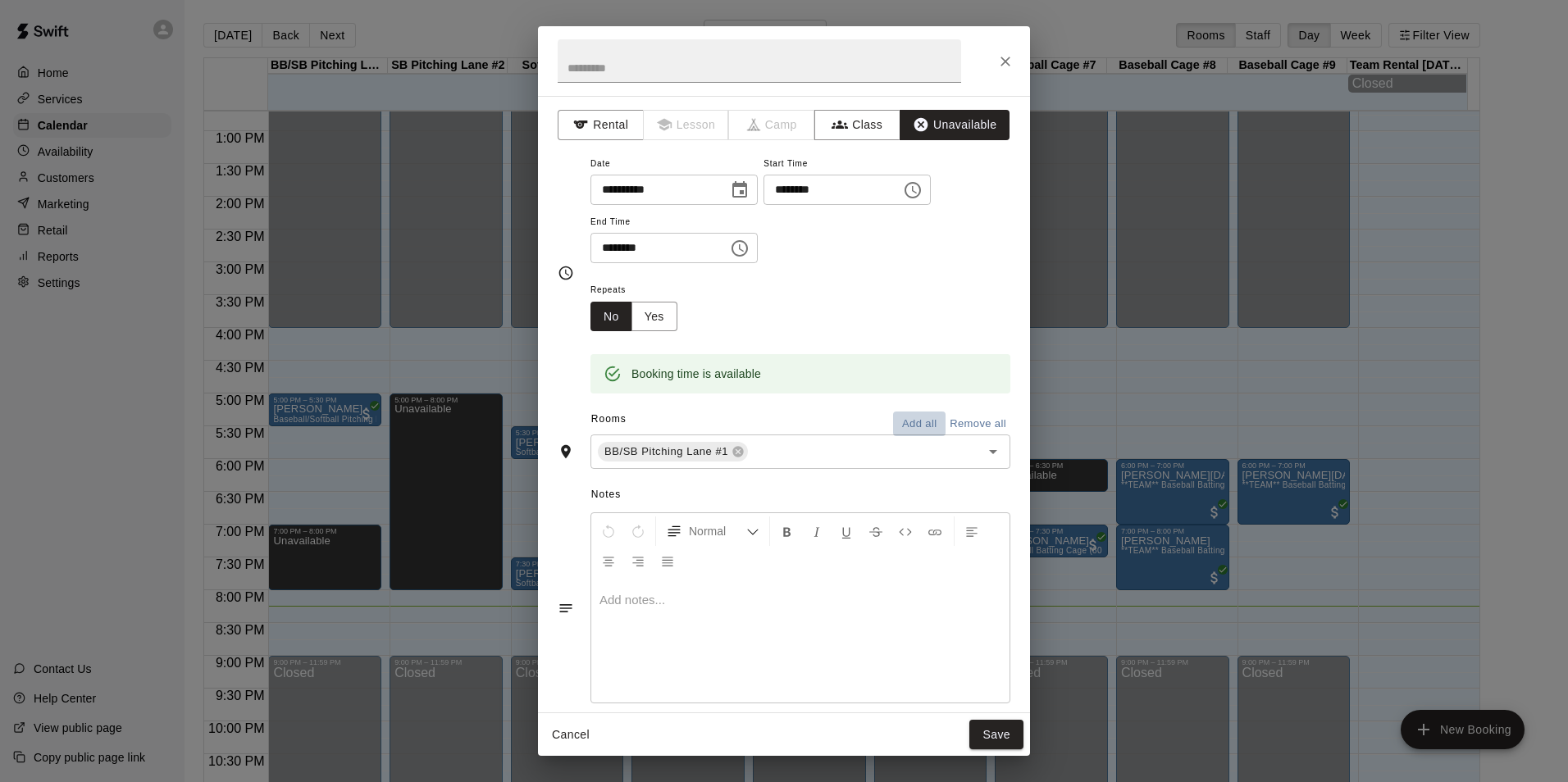
click at [910, 423] on button "Add all" at bounding box center [919, 424] width 53 height 26
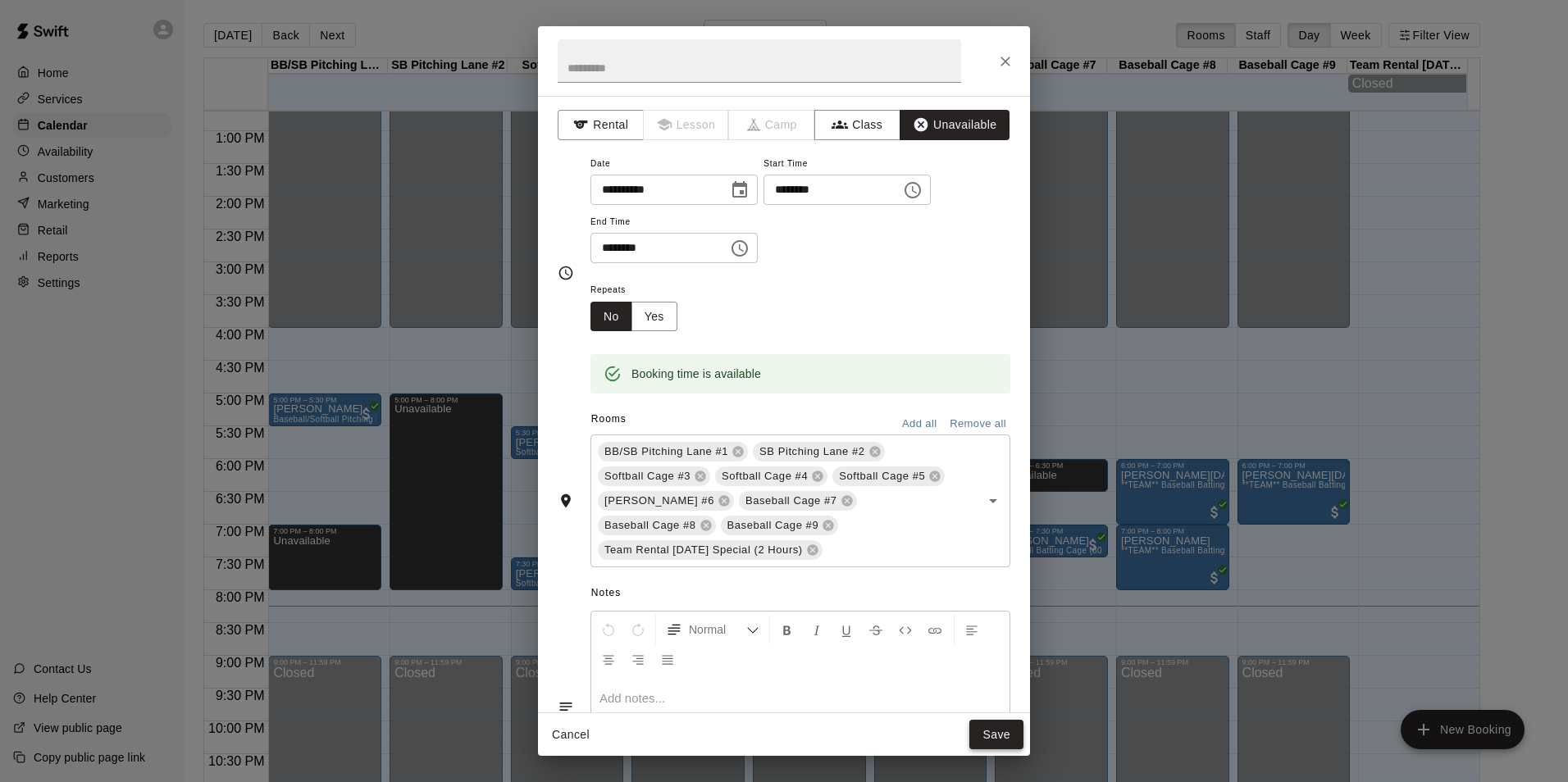
click at [1010, 726] on button "Save" at bounding box center [996, 735] width 54 height 30
